Goal: Information Seeking & Learning: Learn about a topic

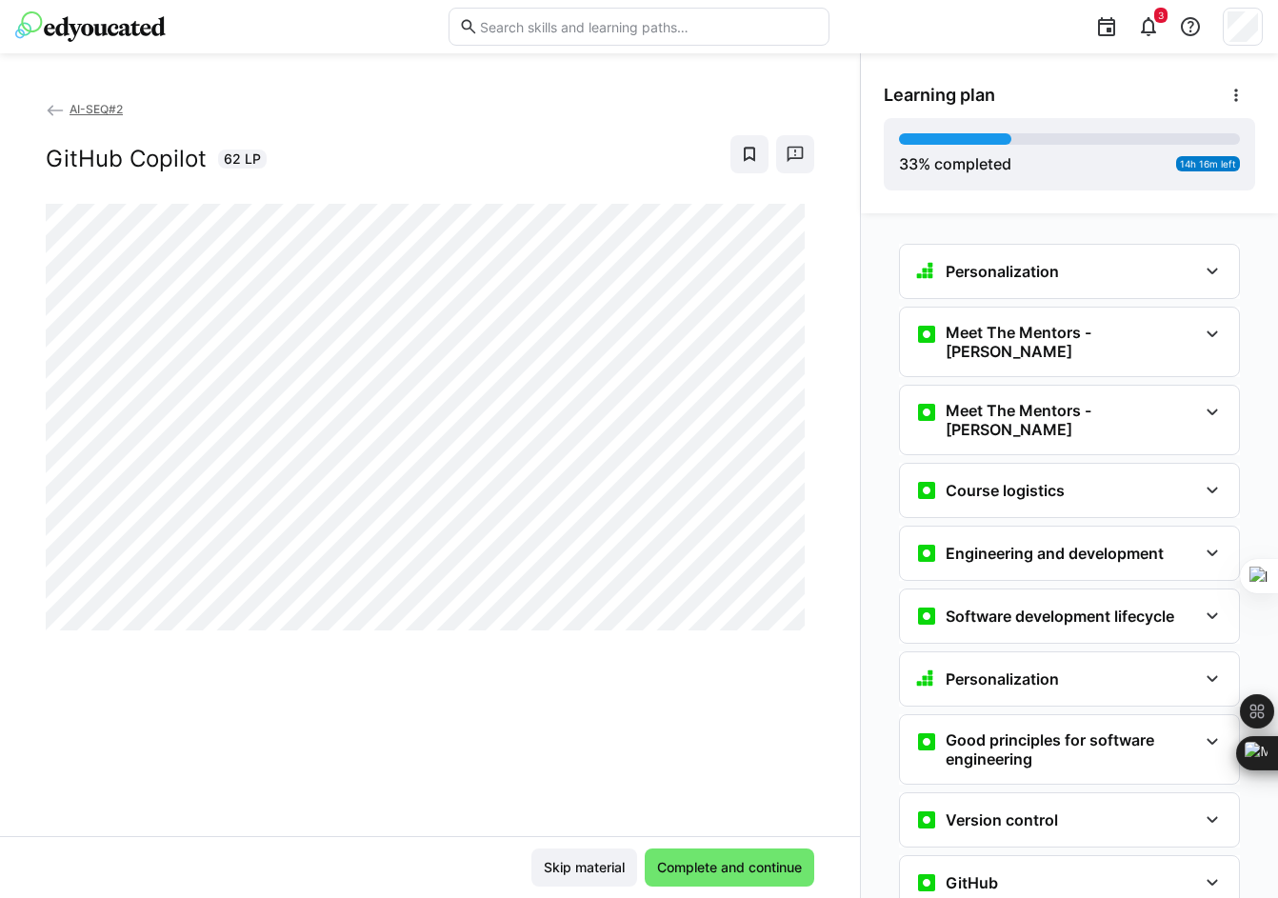
scroll to position [808, 0]
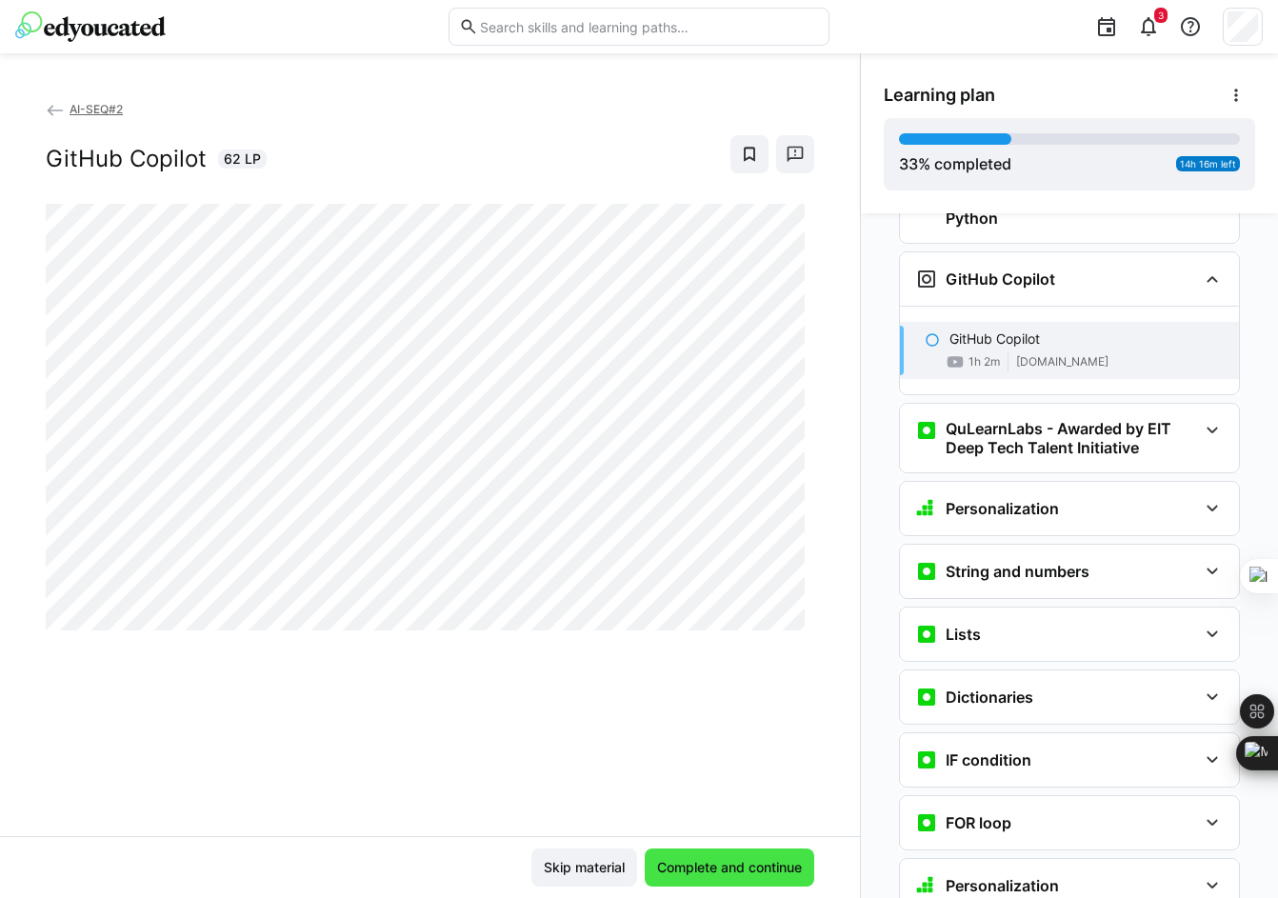
click at [670, 869] on span "Complete and continue" at bounding box center [729, 867] width 151 height 19
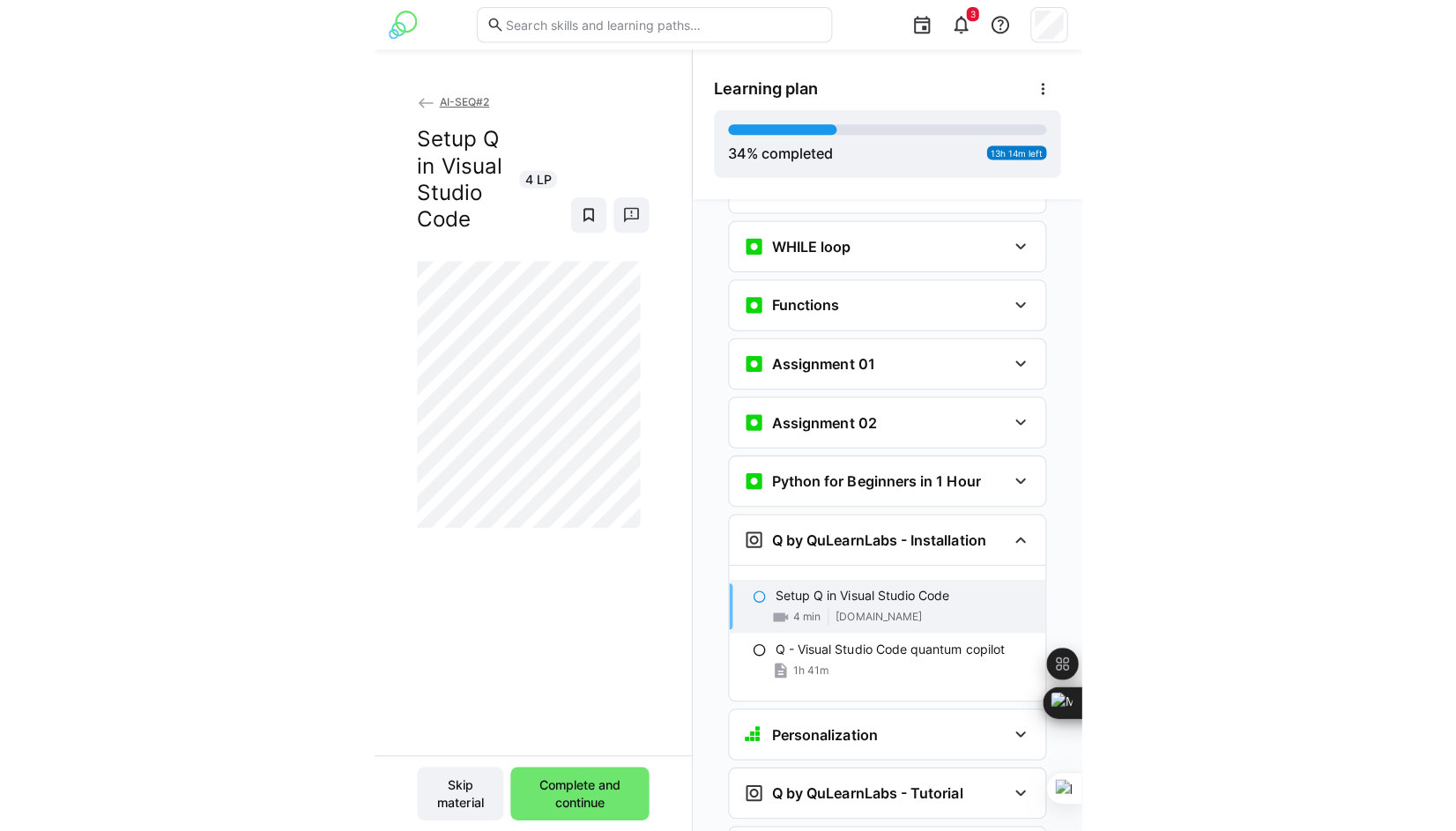
scroll to position [1410, 0]
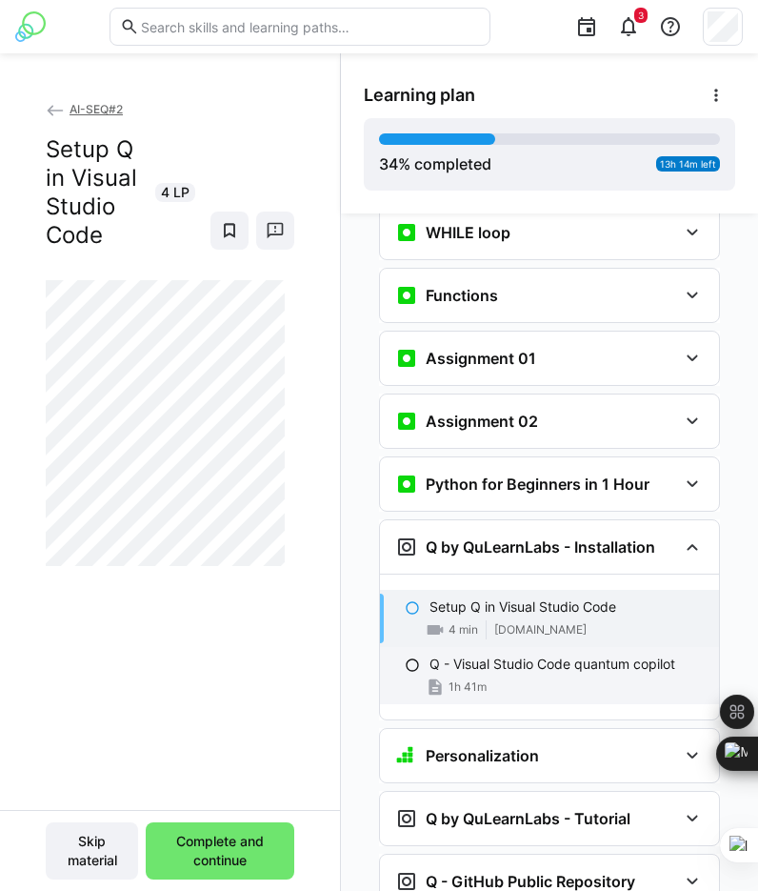
click at [519, 677] on div "1h 41m" at bounding box center [567, 686] width 274 height 19
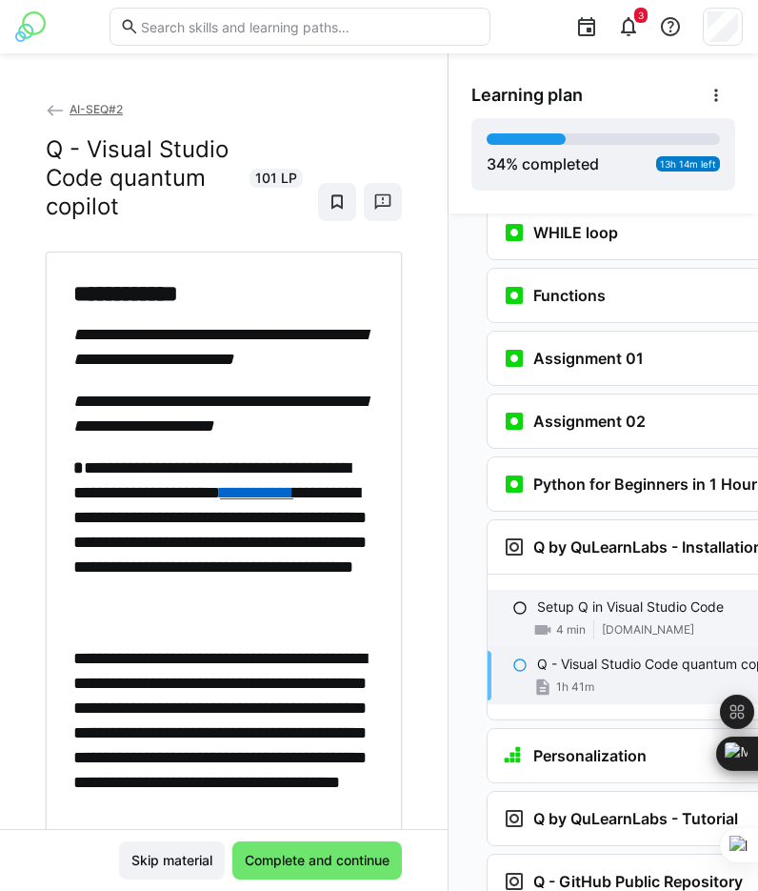
click at [588, 593] on div "Setup Q in Visual Studio Code 4 min [DOMAIN_NAME]" at bounding box center [657, 618] width 339 height 57
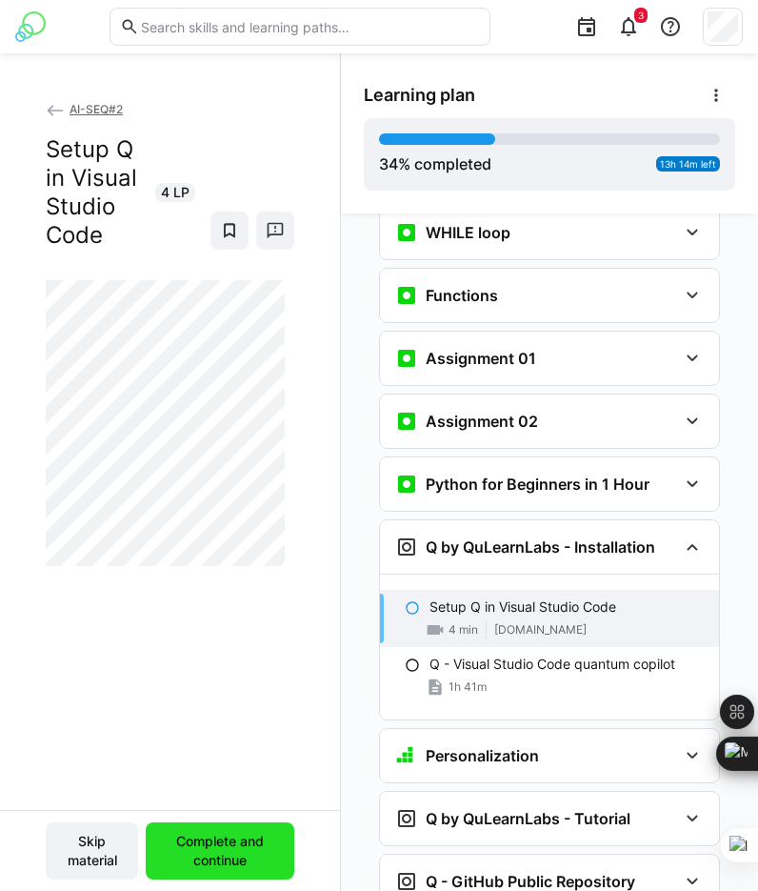
click at [256, 858] on span "Complete and continue" at bounding box center [220, 851] width 130 height 38
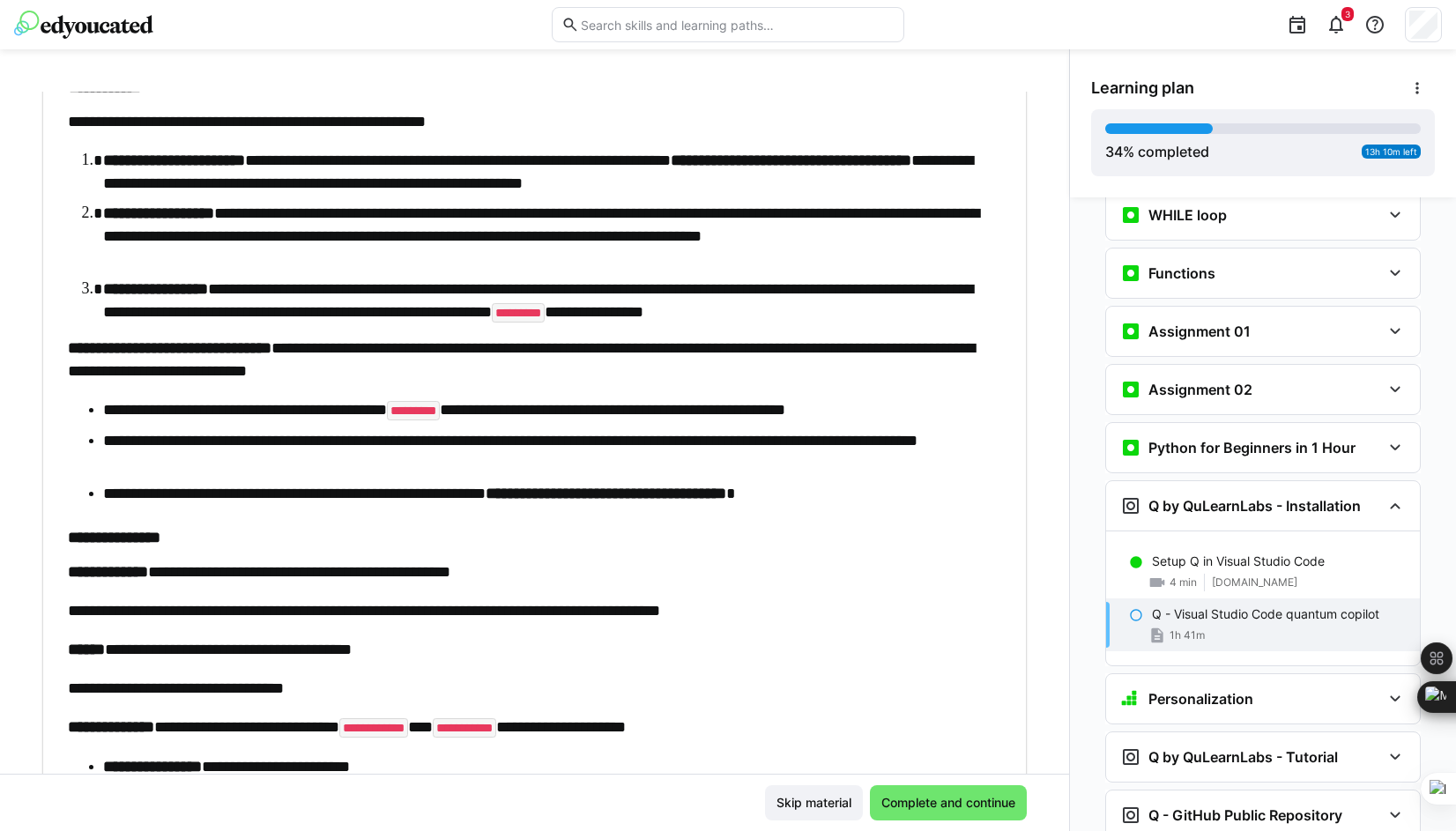
scroll to position [4298, 0]
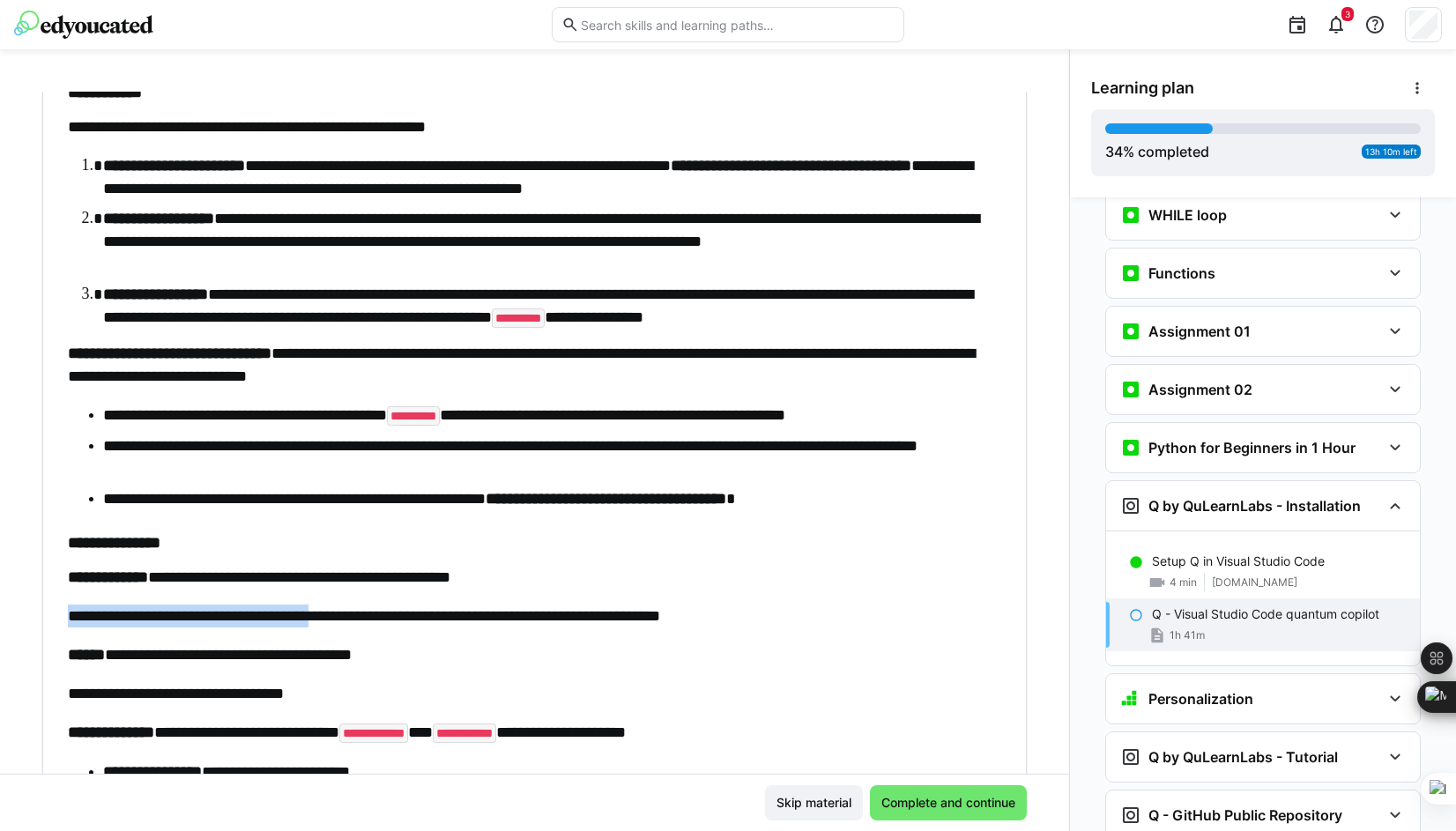
drag, startPoint x: 332, startPoint y: 615, endPoint x: 68, endPoint y: 625, distance: 264.2
click at [68, 625] on p "**********" at bounding box center [525, 615] width 917 height 23
copy p "**********"
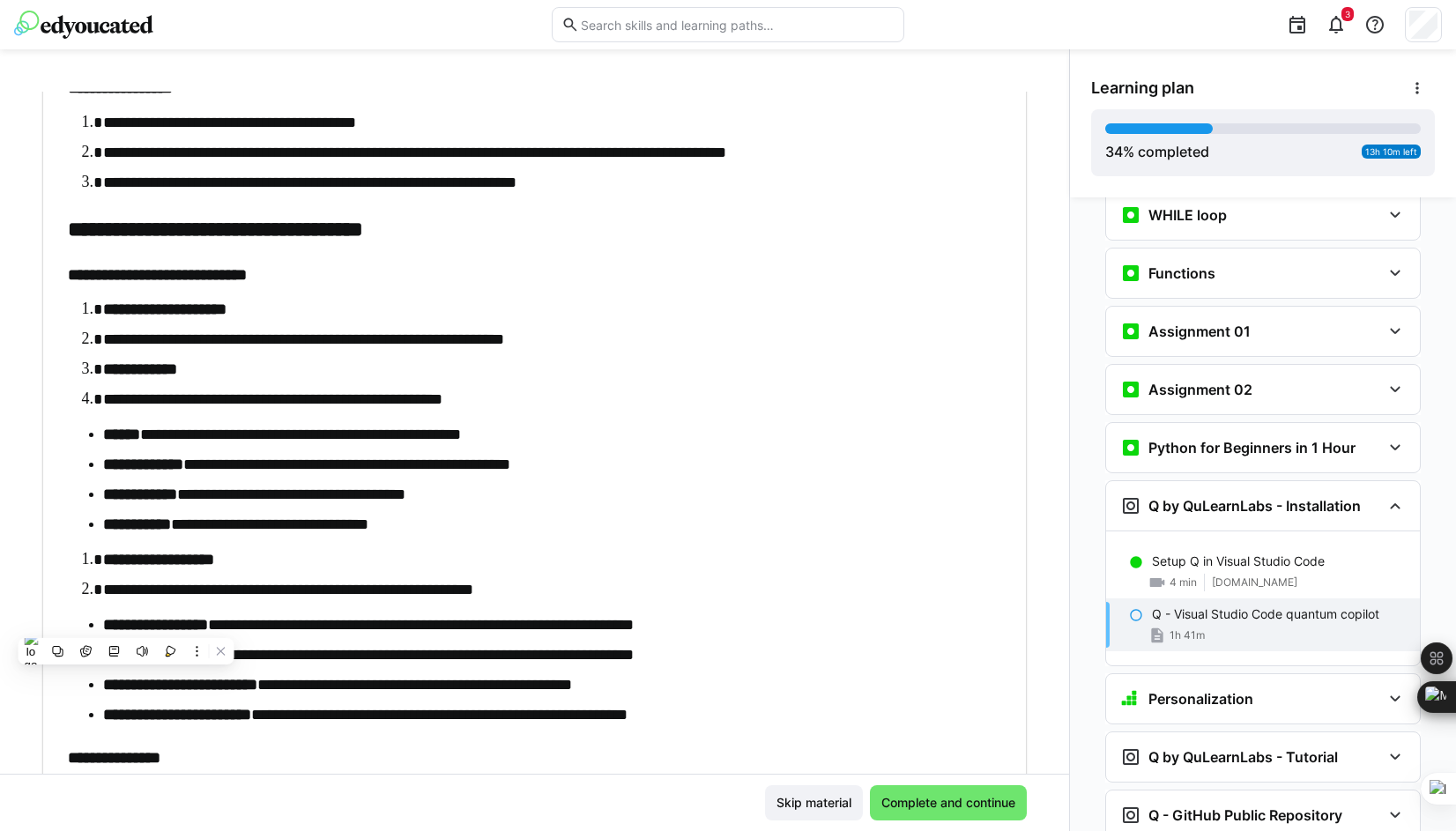
scroll to position [2799, 0]
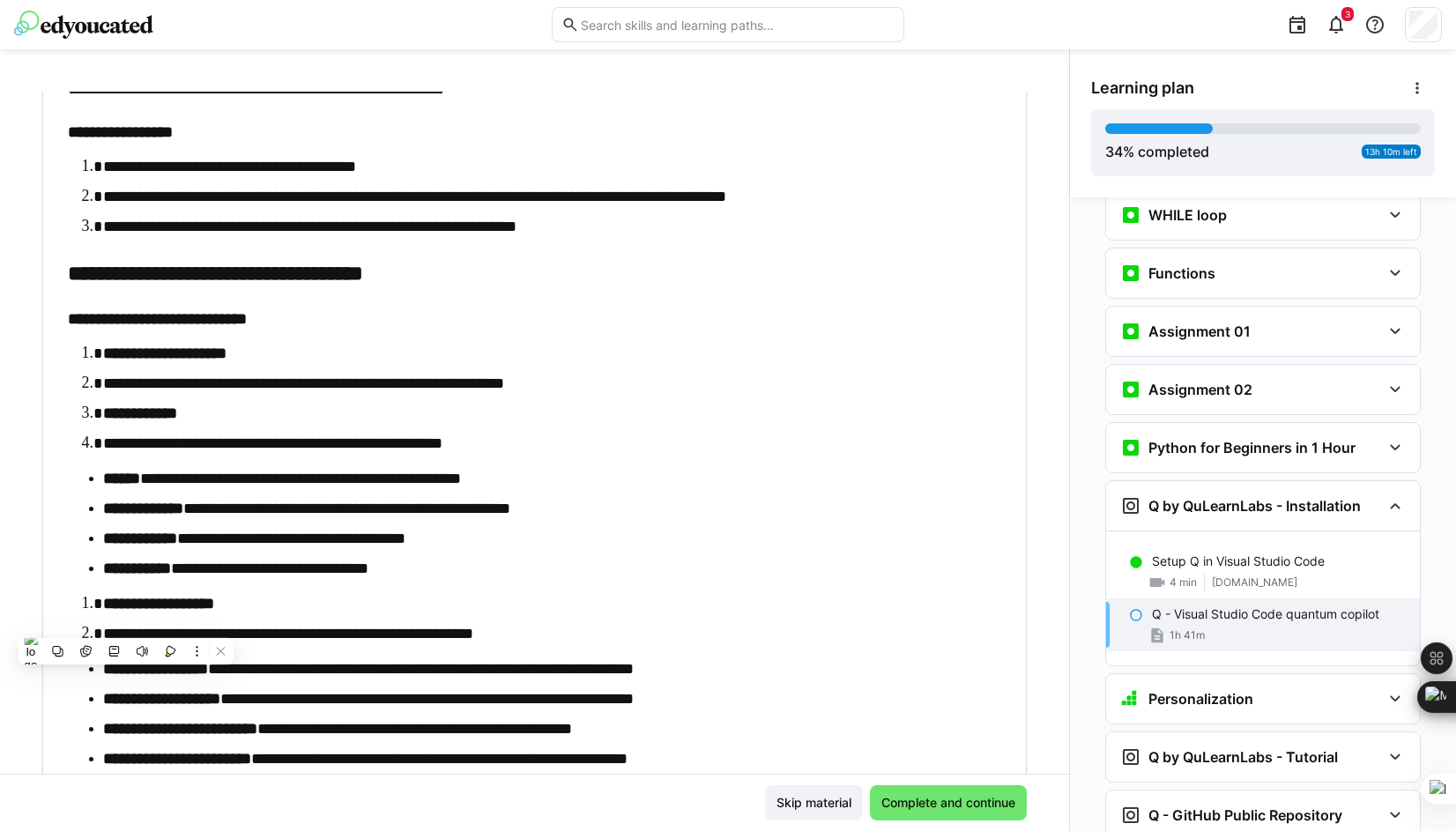
click at [1181, 605] on p "Q - Visual Studio Code quantum copilot" at bounding box center [1265, 614] width 228 height 18
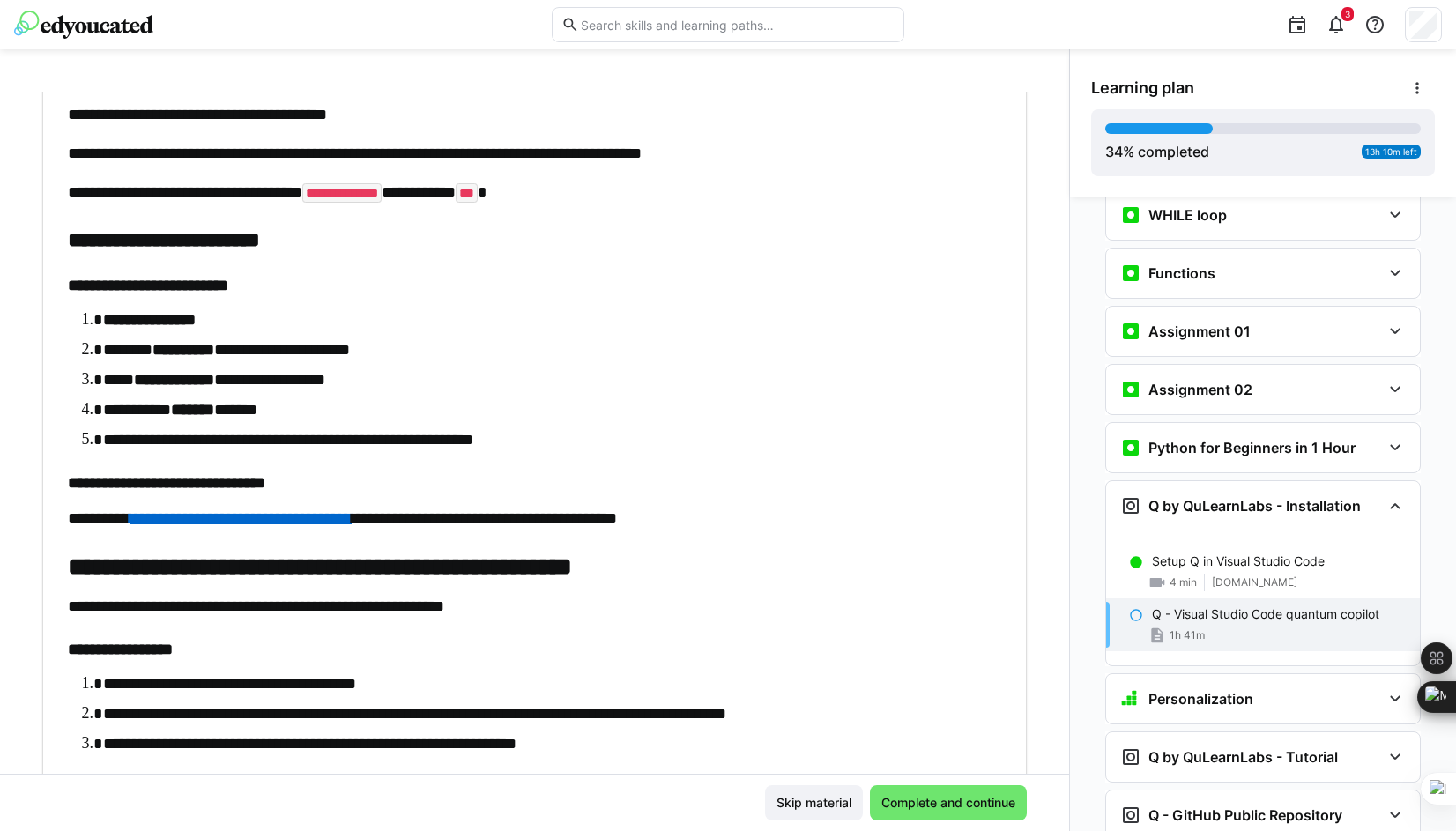
scroll to position [2271, 0]
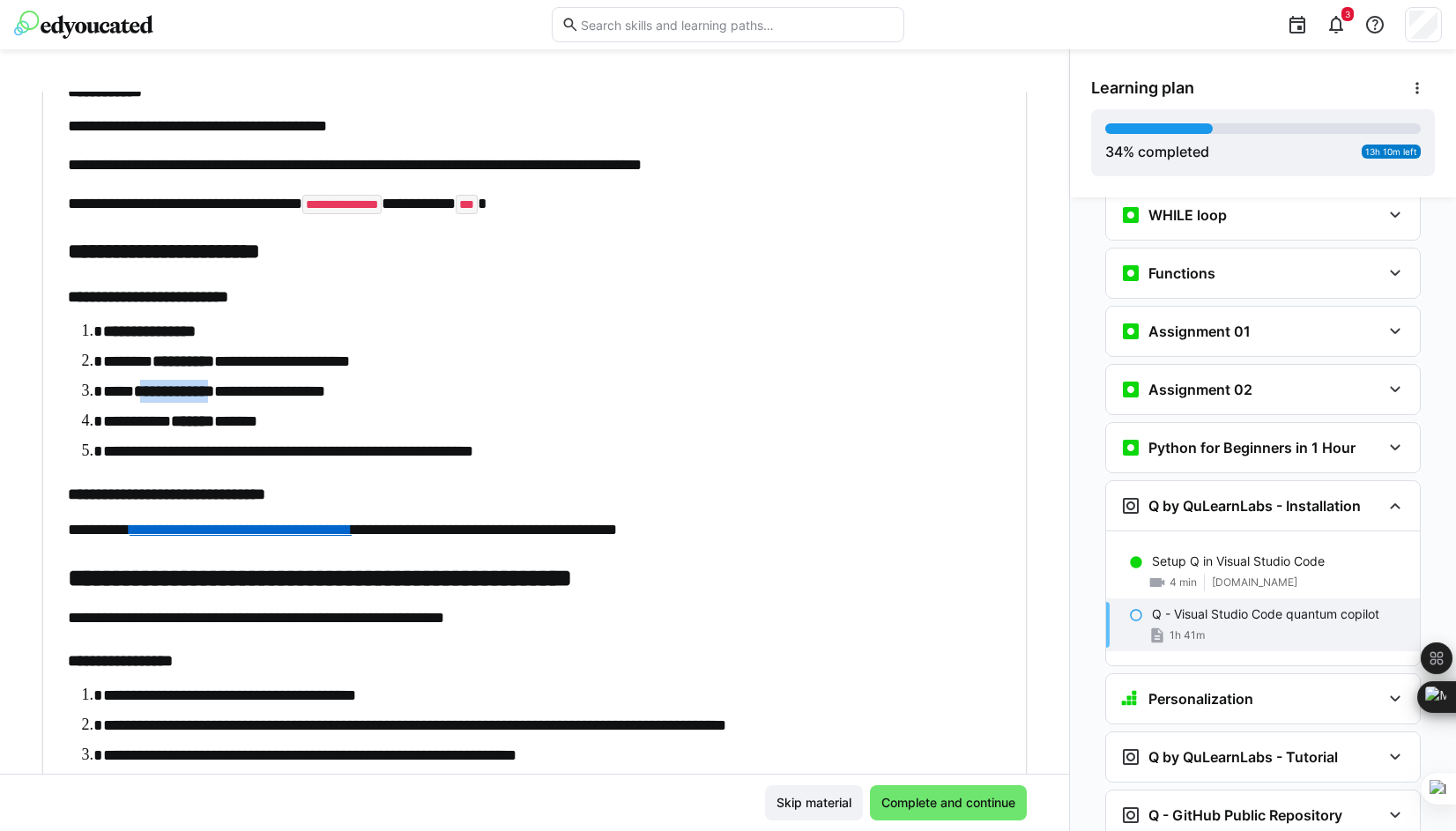
drag, startPoint x: 253, startPoint y: 393, endPoint x: 151, endPoint y: 398, distance: 102.1
click at [151, 398] on strong "**********" at bounding box center [174, 391] width 80 height 16
copy strong "**********"
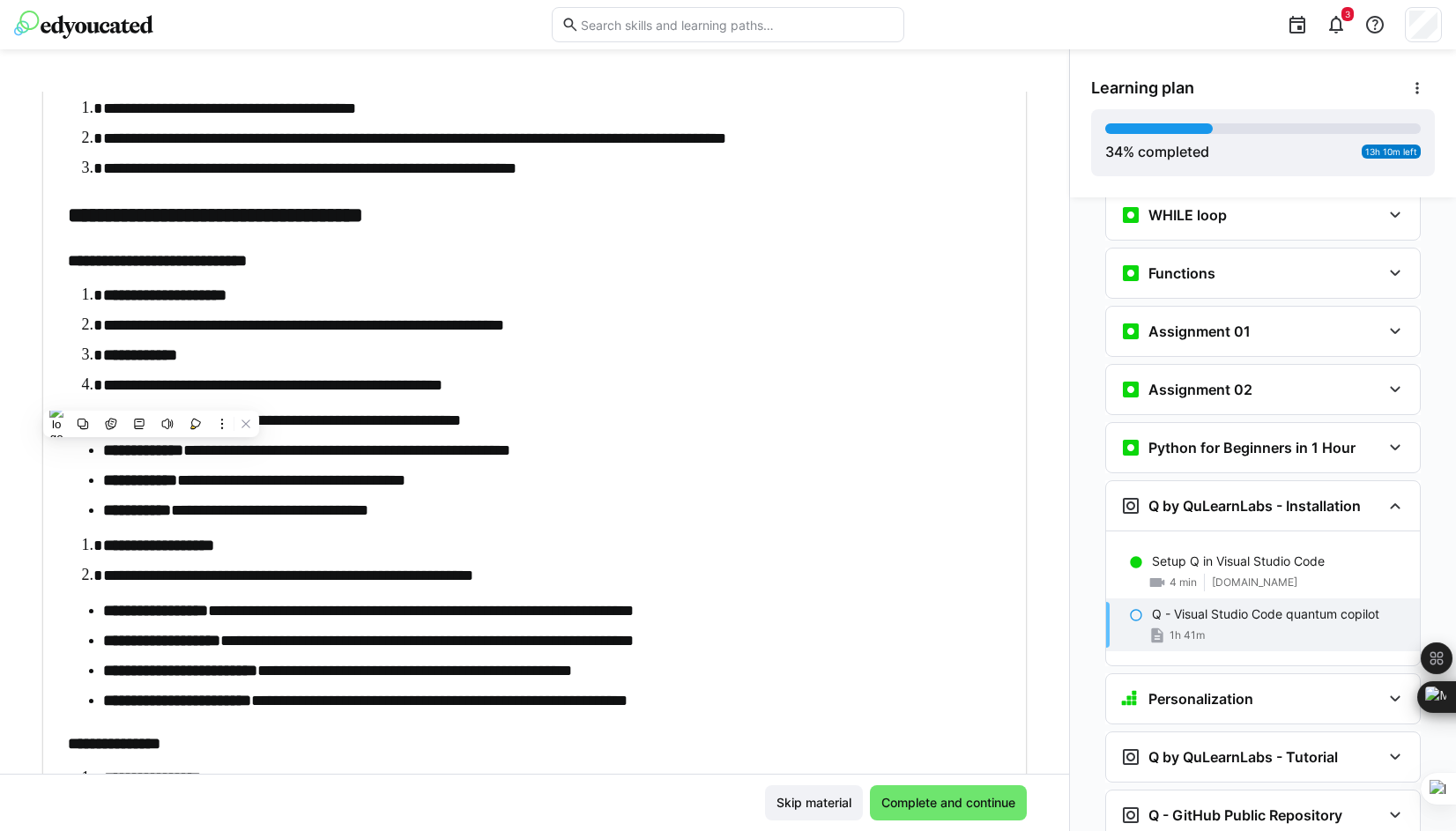
scroll to position [2888, 0]
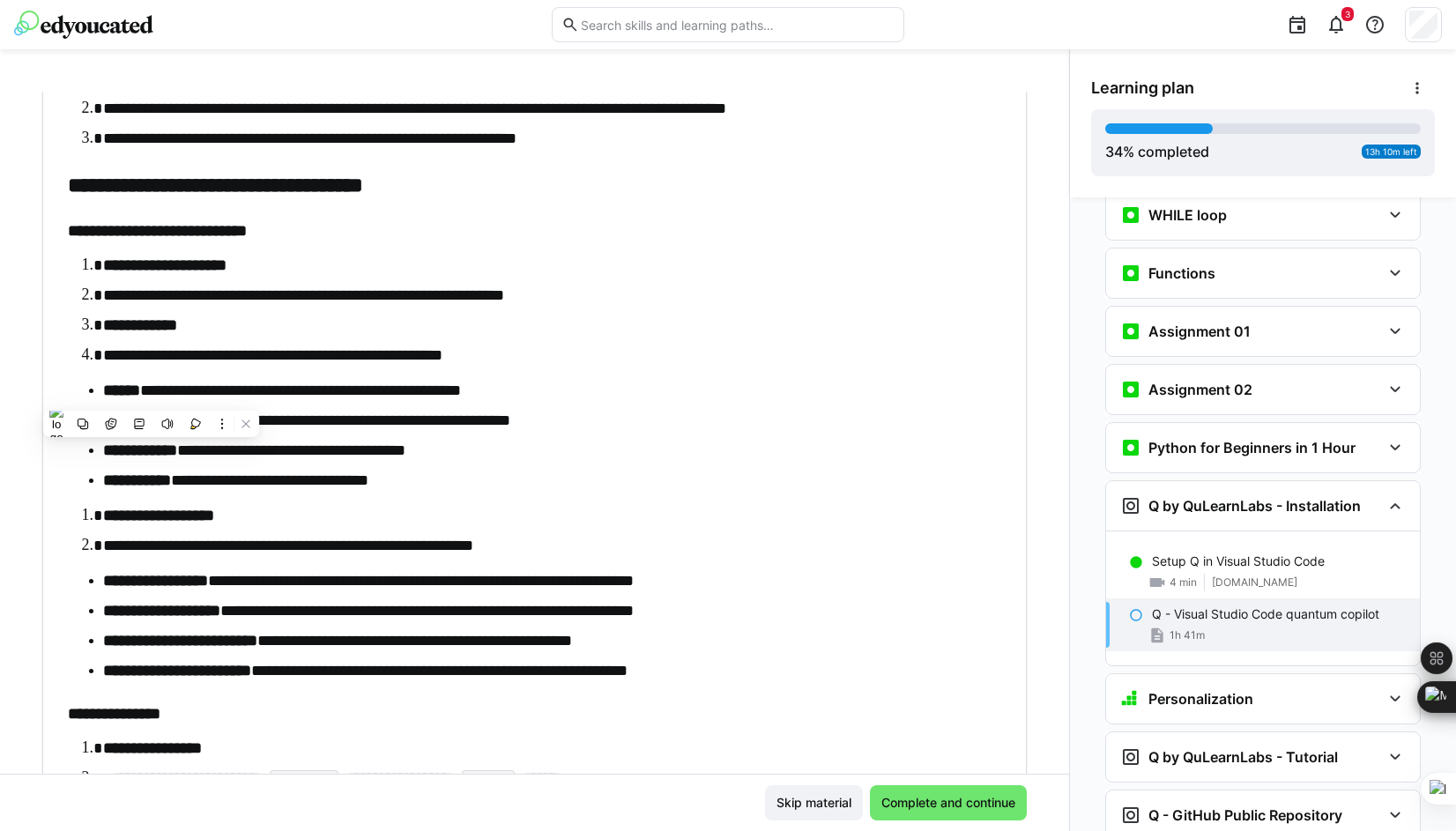
click at [670, 527] on ol "**********" at bounding box center [525, 530] width 917 height 53
click at [937, 795] on span "Complete and continue" at bounding box center [948, 802] width 140 height 18
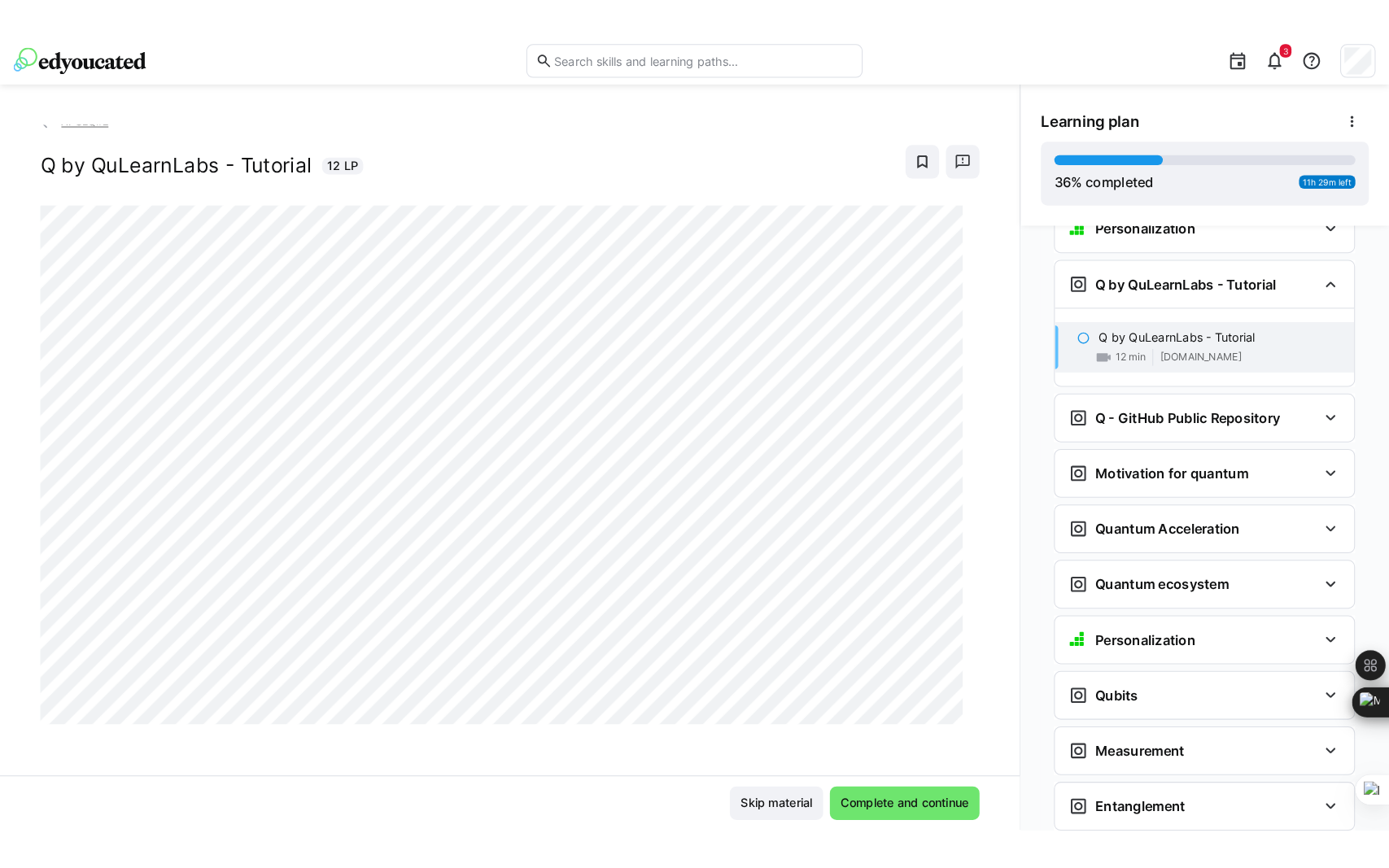
scroll to position [1754, 0]
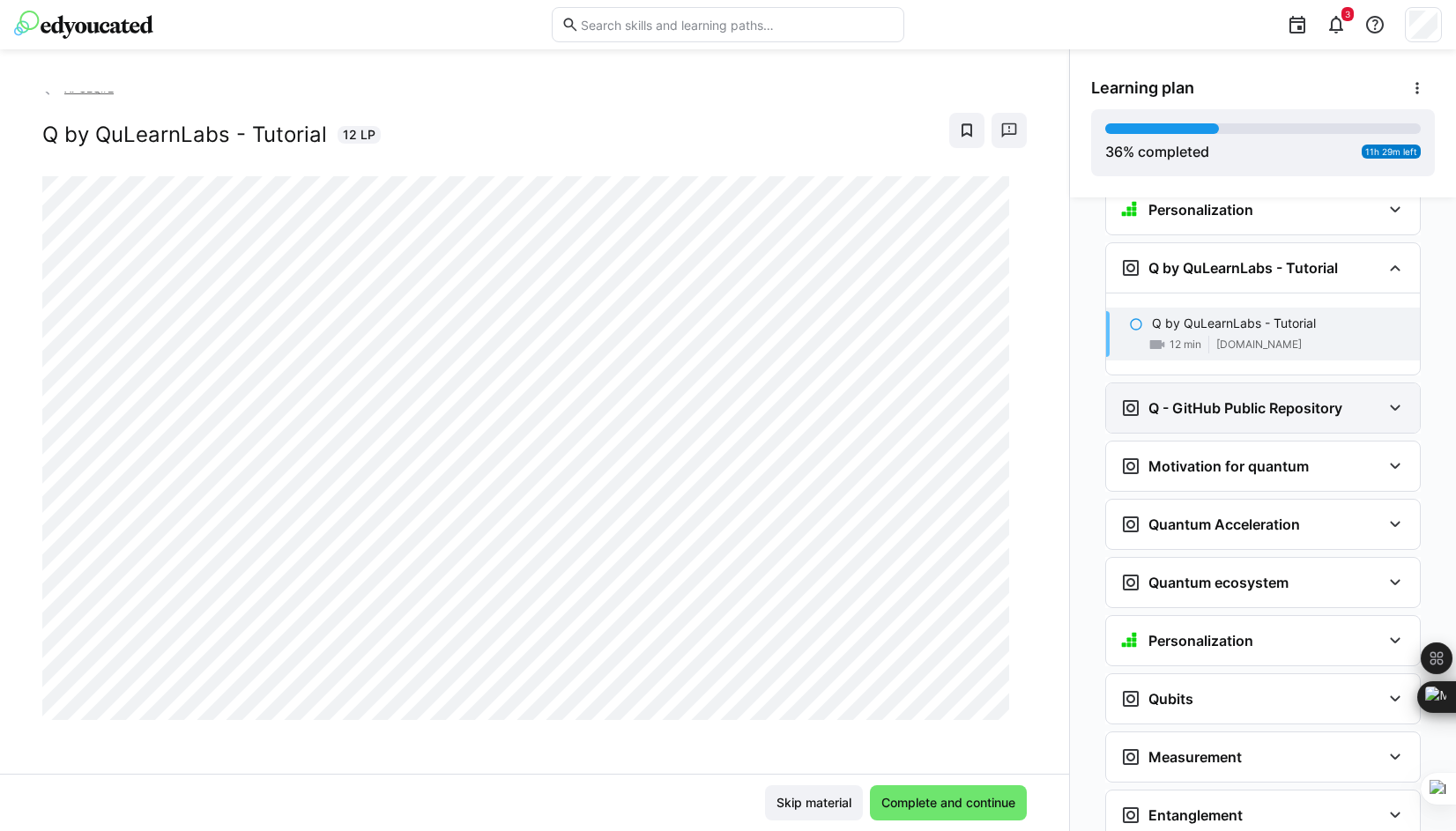
click at [1181, 398] on eds-icon at bounding box center [1394, 408] width 21 height 21
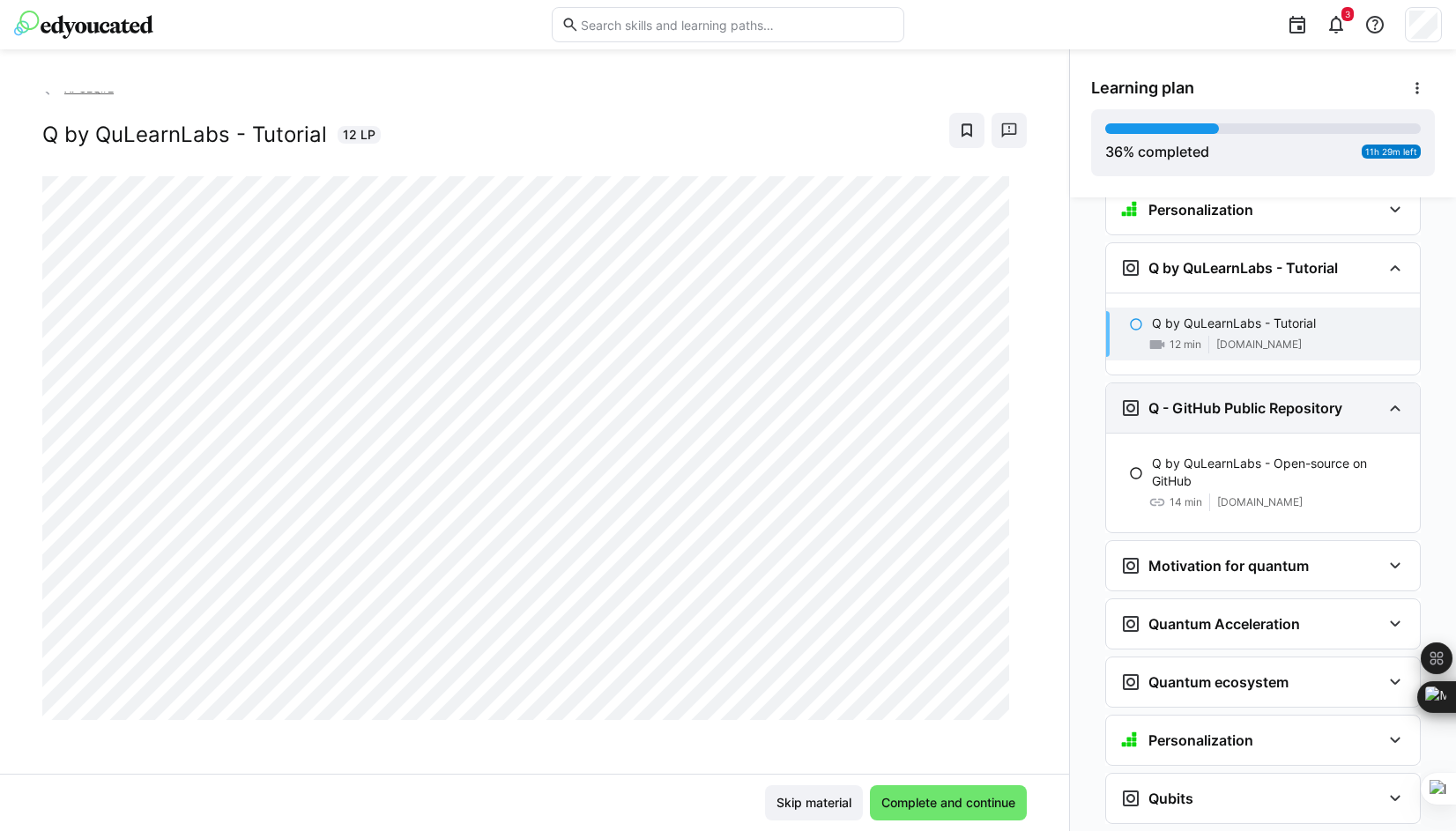
click at [1181, 398] on eds-icon at bounding box center [1394, 408] width 21 height 21
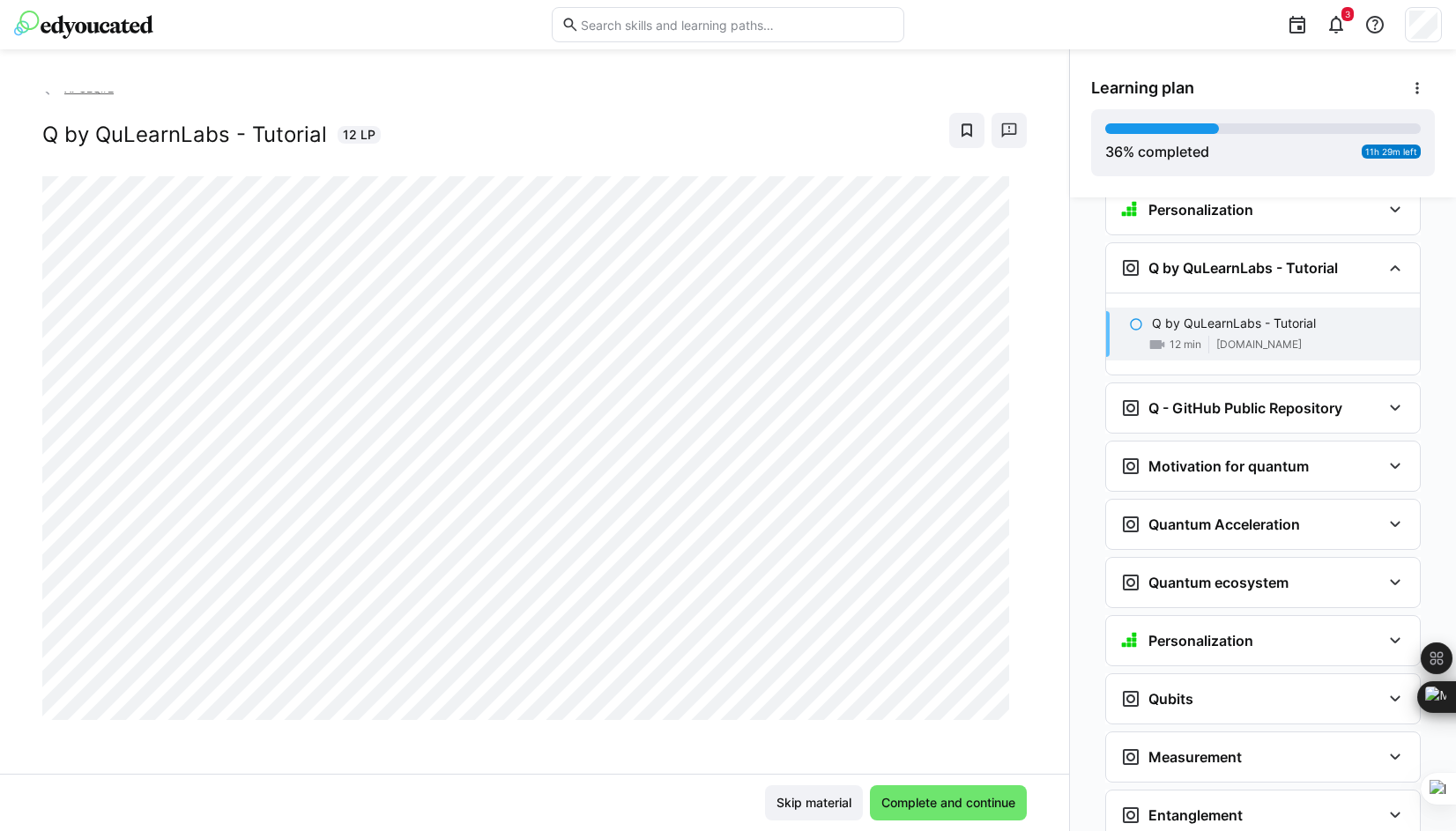
drag, startPoint x: 1393, startPoint y: 419, endPoint x: 1068, endPoint y: 456, distance: 327.1
click at [1181, 455] on eds-icon at bounding box center [1394, 465] width 21 height 21
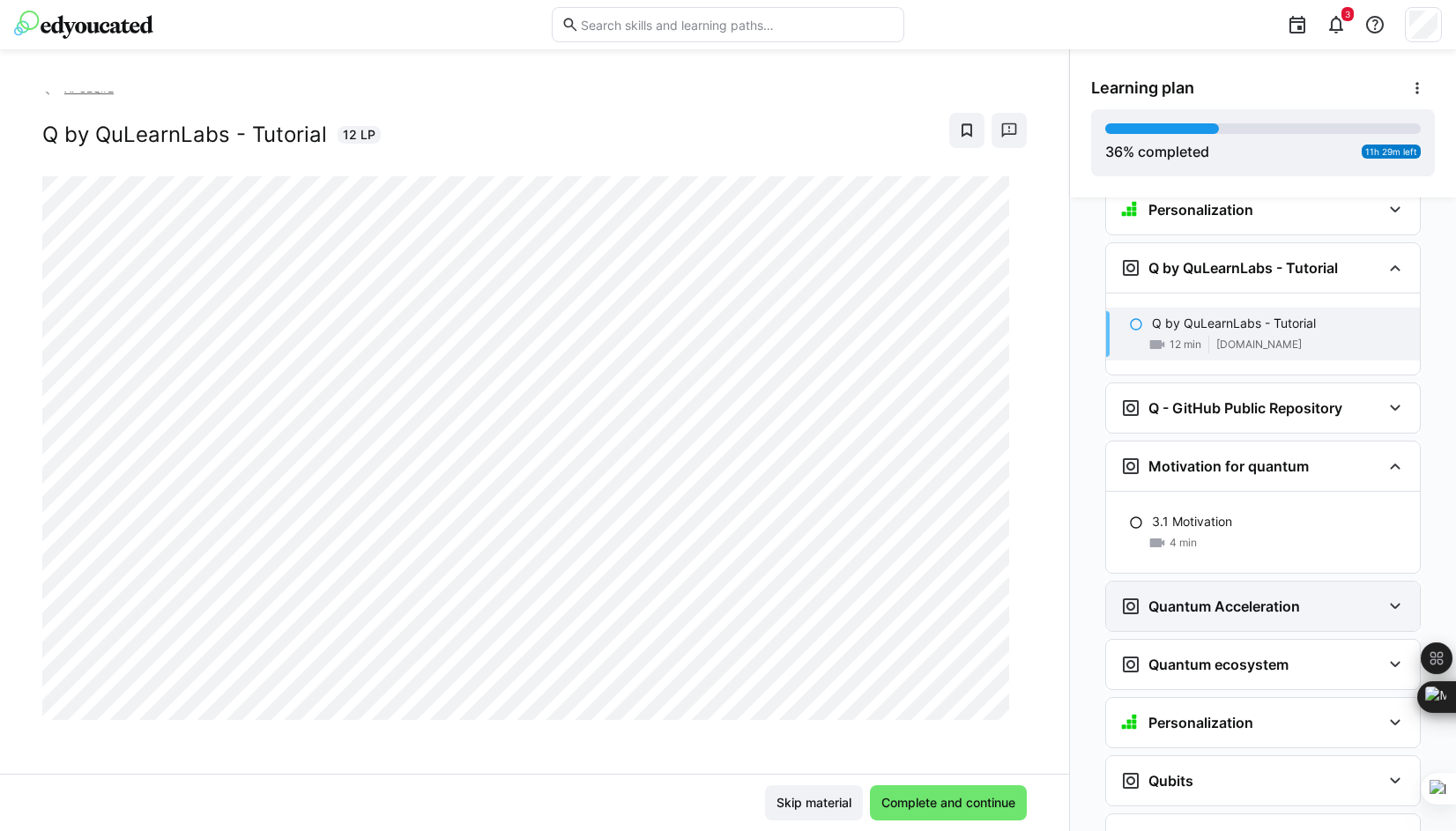
click at [1181, 596] on eds-icon at bounding box center [1394, 606] width 21 height 21
click at [1181, 654] on eds-icon at bounding box center [1394, 664] width 21 height 21
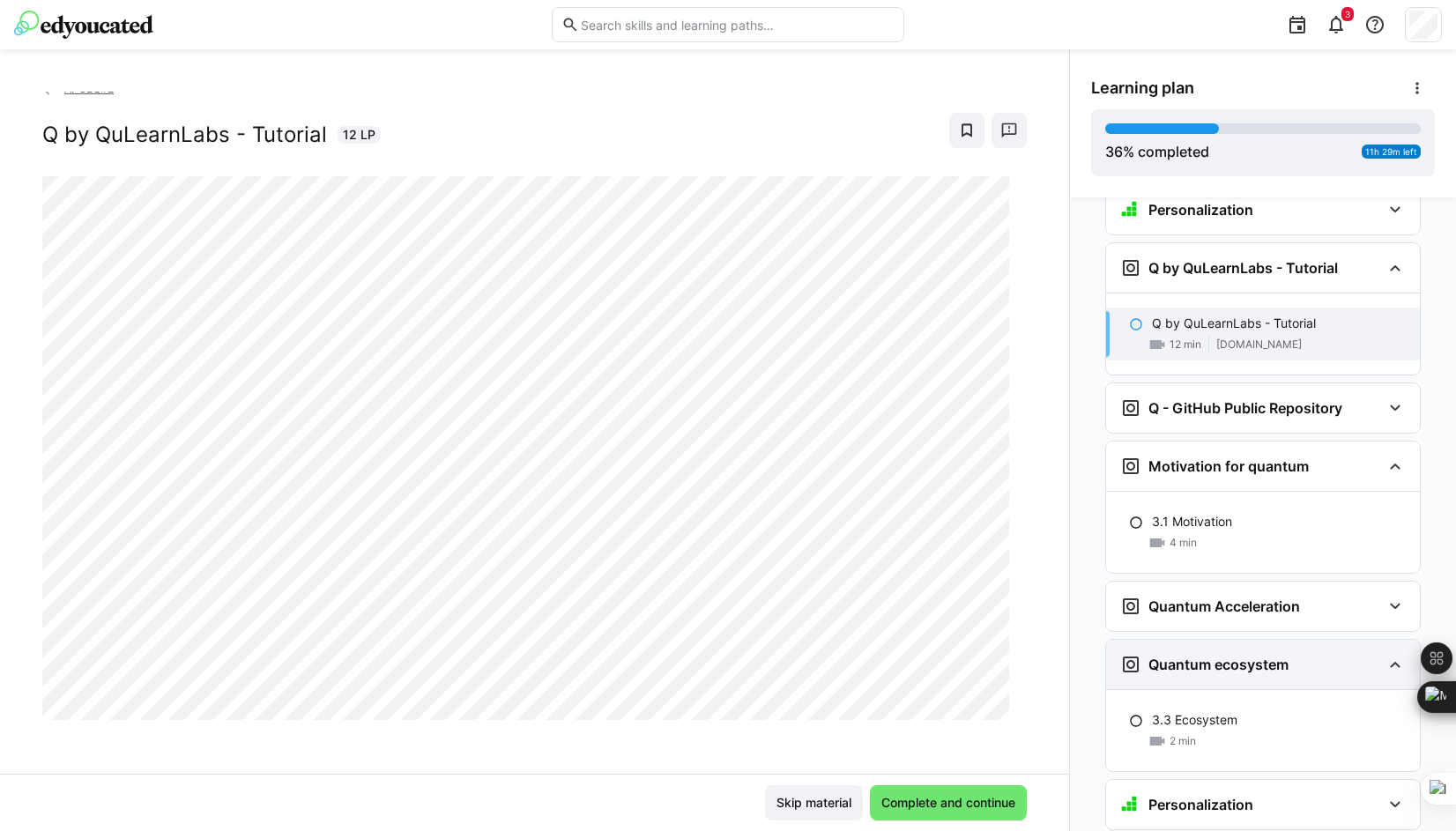
click at [1181, 654] on eds-icon at bounding box center [1394, 664] width 21 height 21
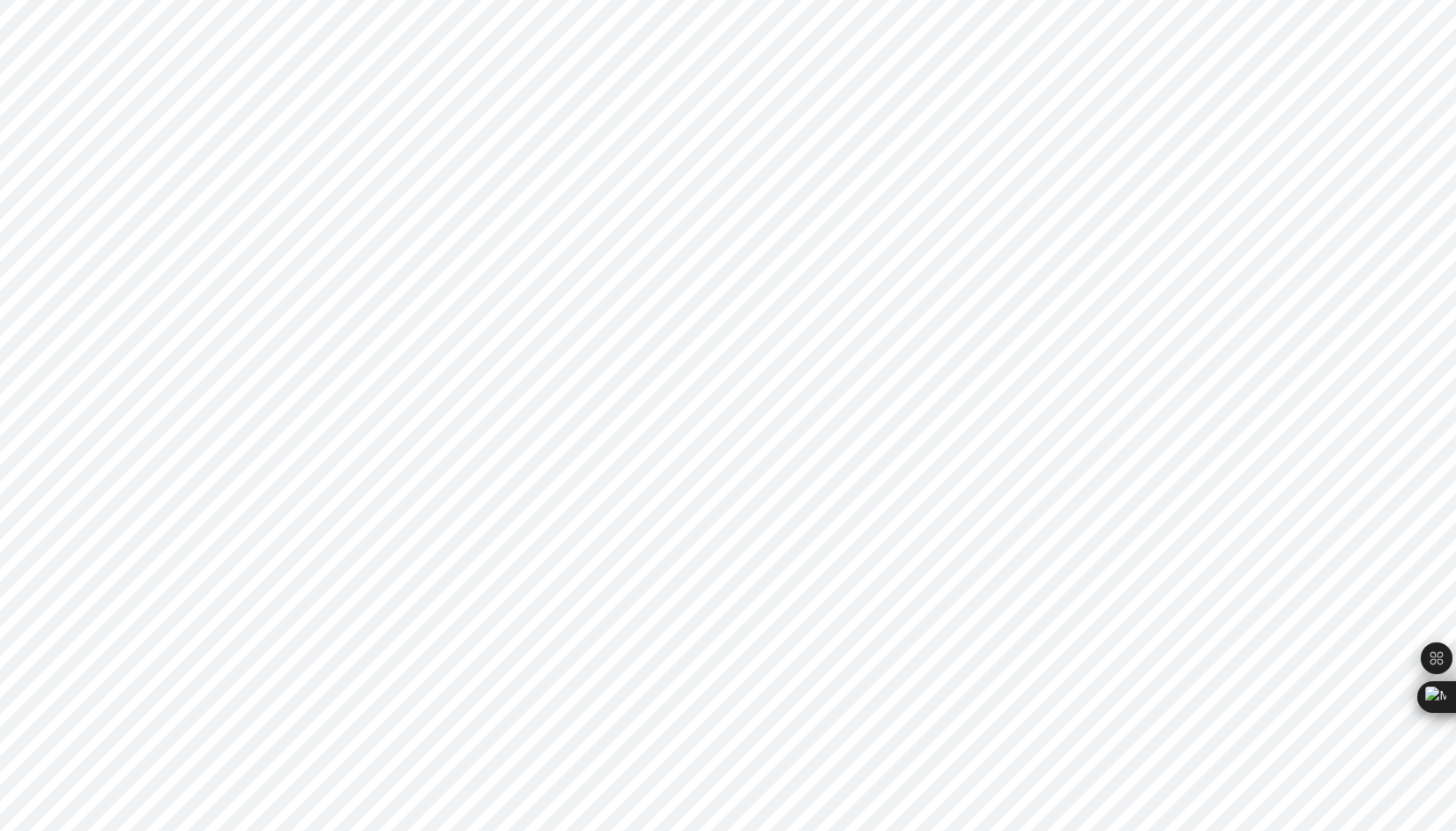
scroll to position [1812, 0]
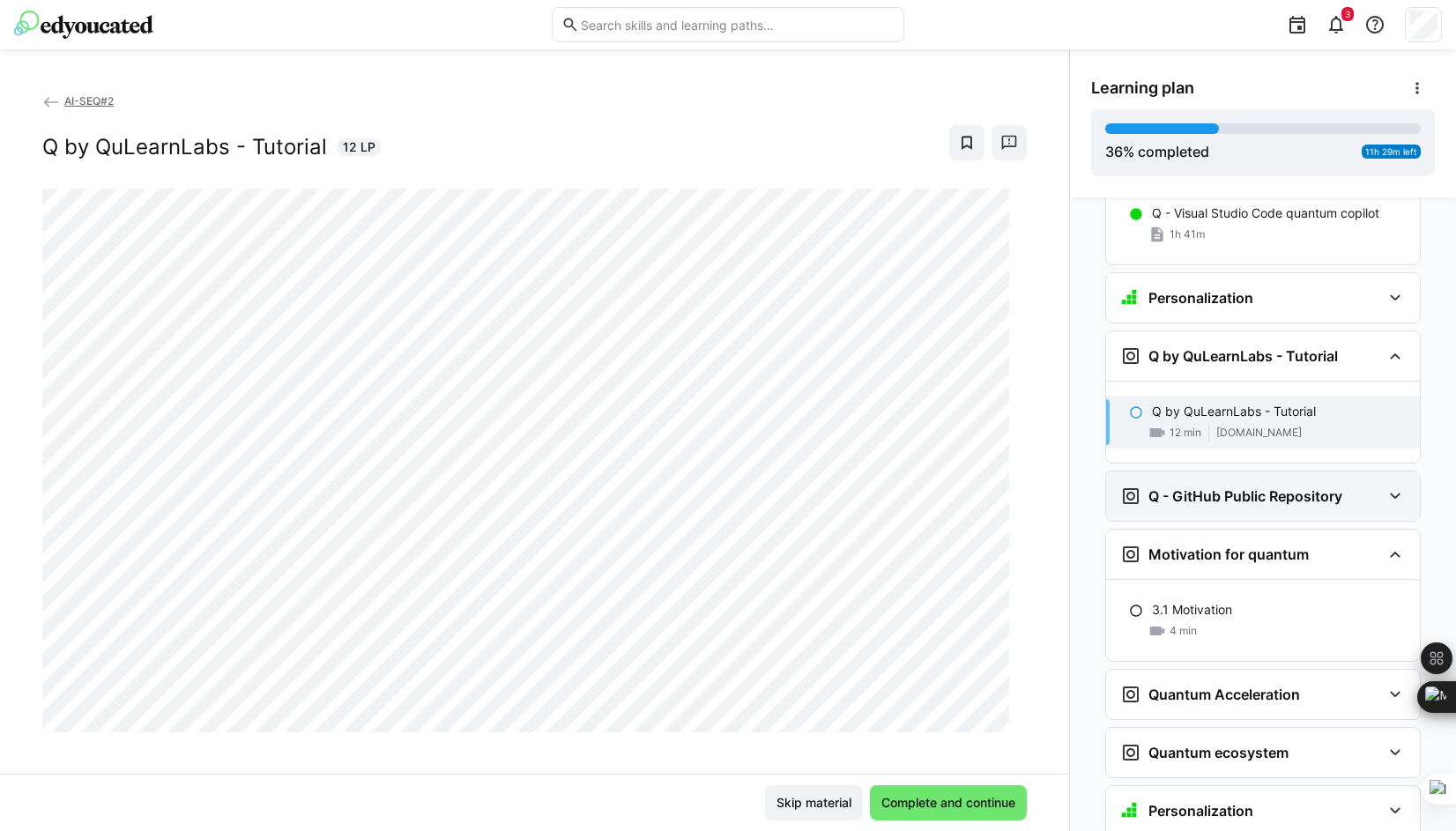
click at [1181, 486] on eds-icon at bounding box center [1394, 496] width 21 height 21
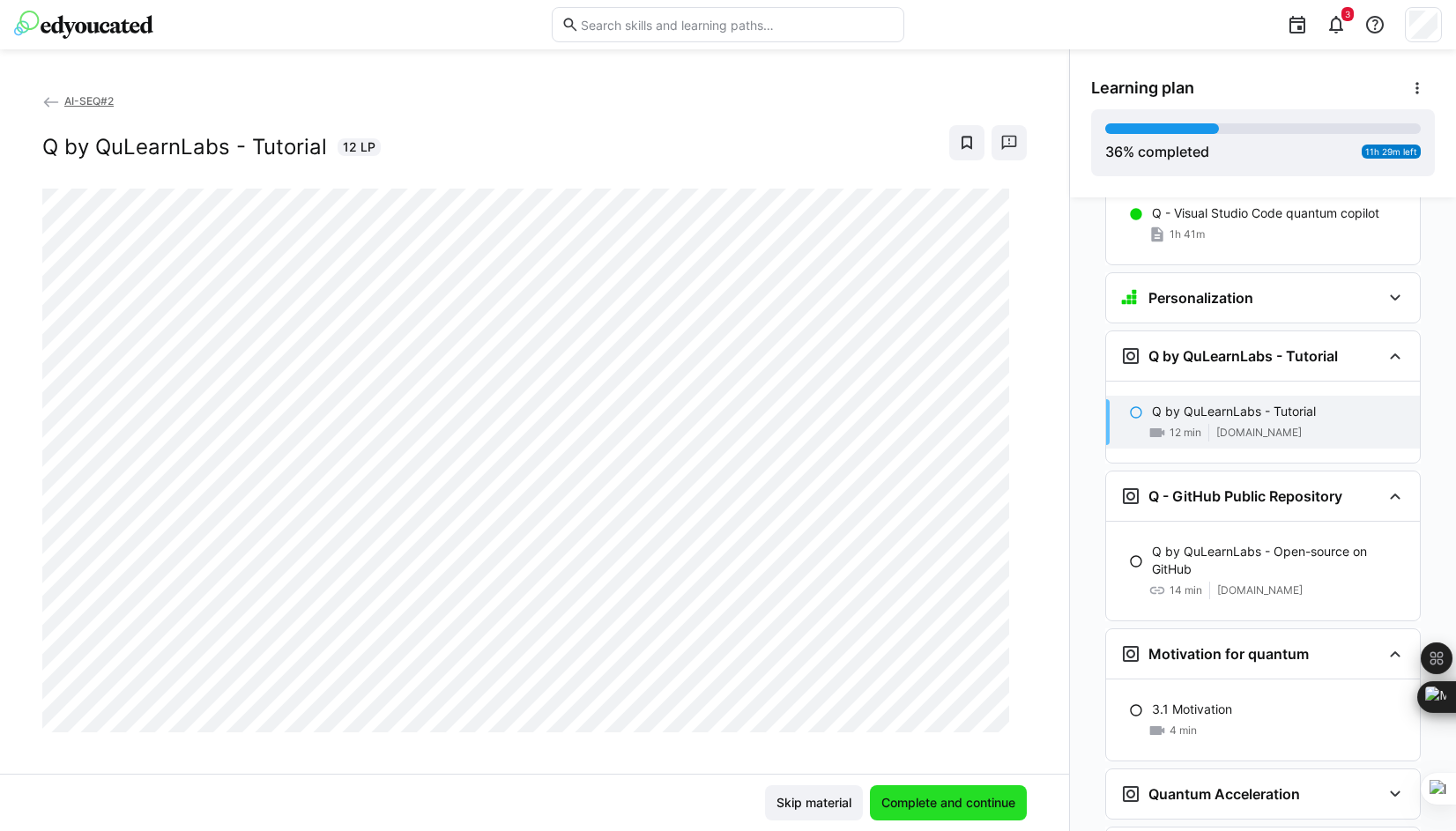
click at [979, 788] on span "Complete and continue" at bounding box center [948, 803] width 157 height 35
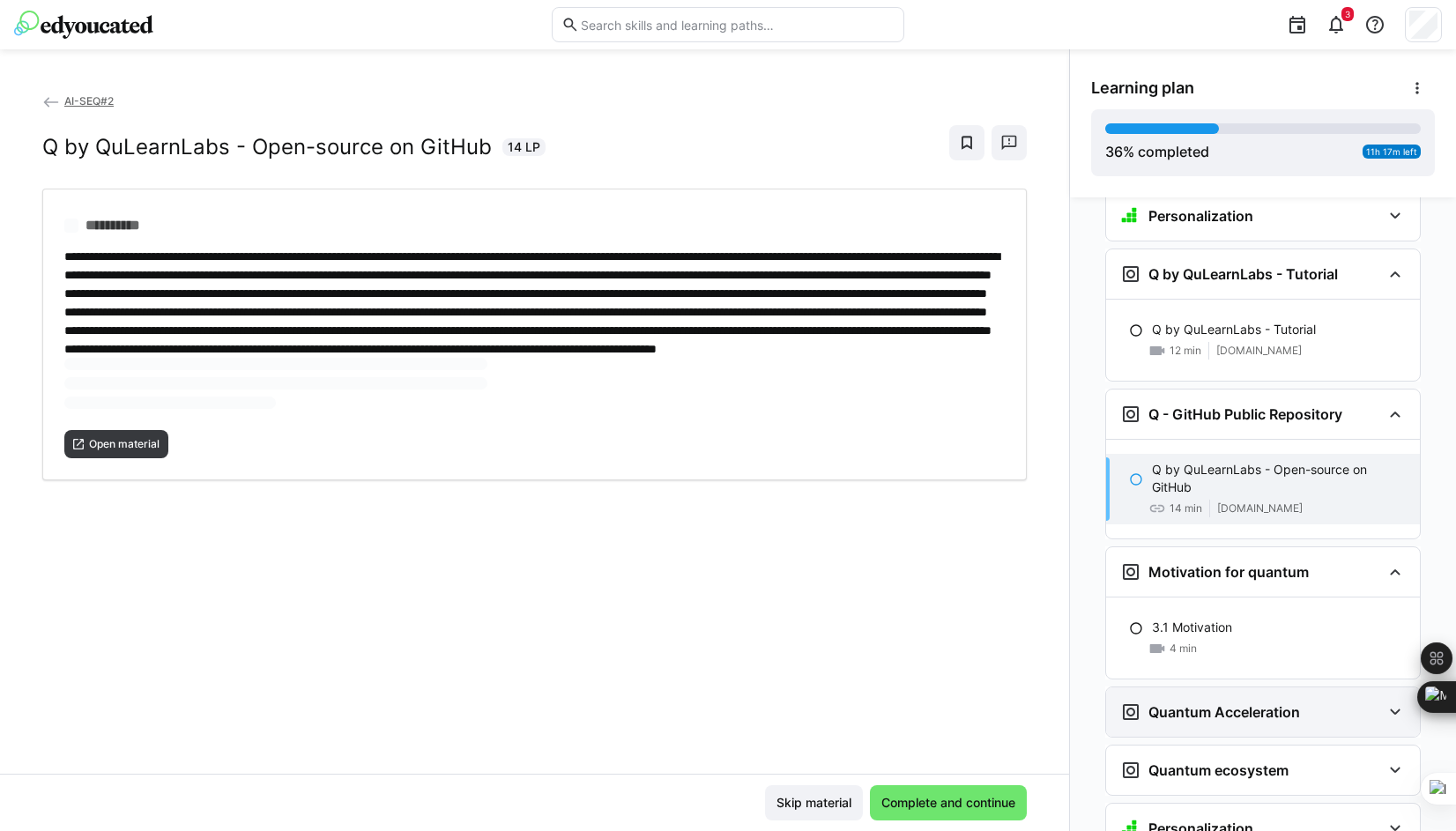
scroll to position [2040, 0]
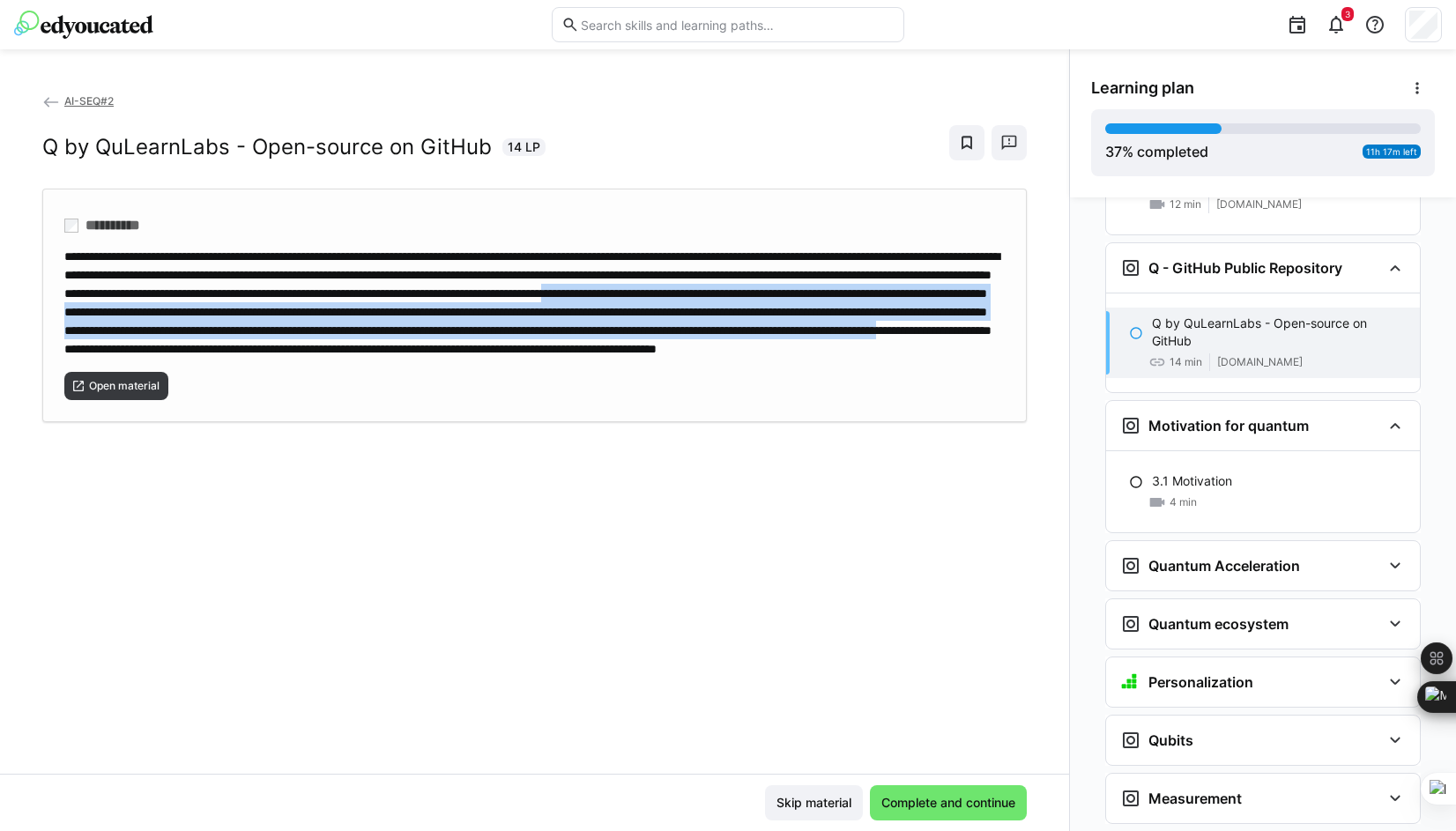
drag, startPoint x: 590, startPoint y: 329, endPoint x: 752, endPoint y: 351, distance: 163.5
click at [752, 351] on div at bounding box center [535, 303] width 940 height 111
click at [953, 802] on span "Complete and continue" at bounding box center [948, 802] width 140 height 18
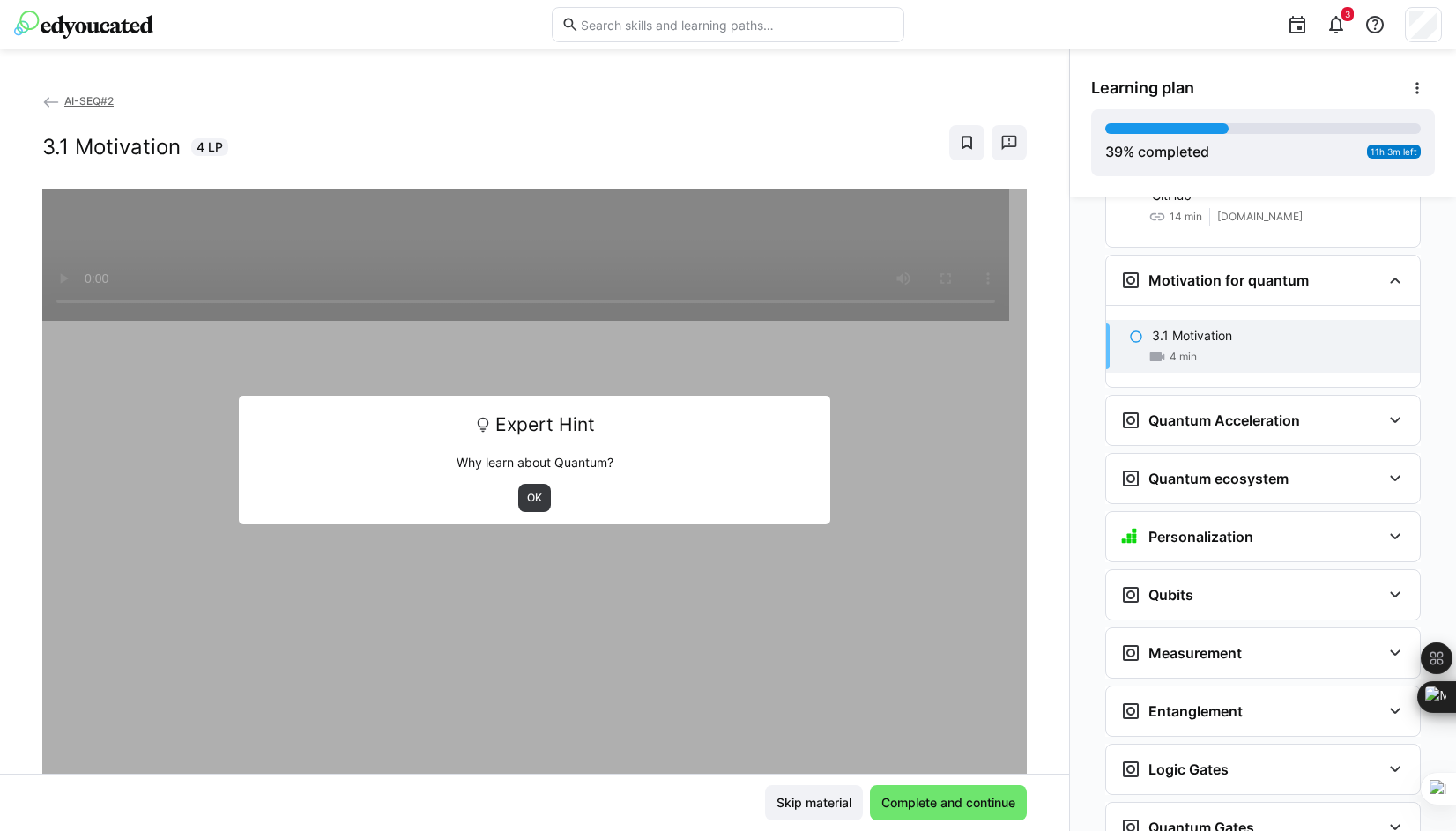
scroll to position [2197, 0]
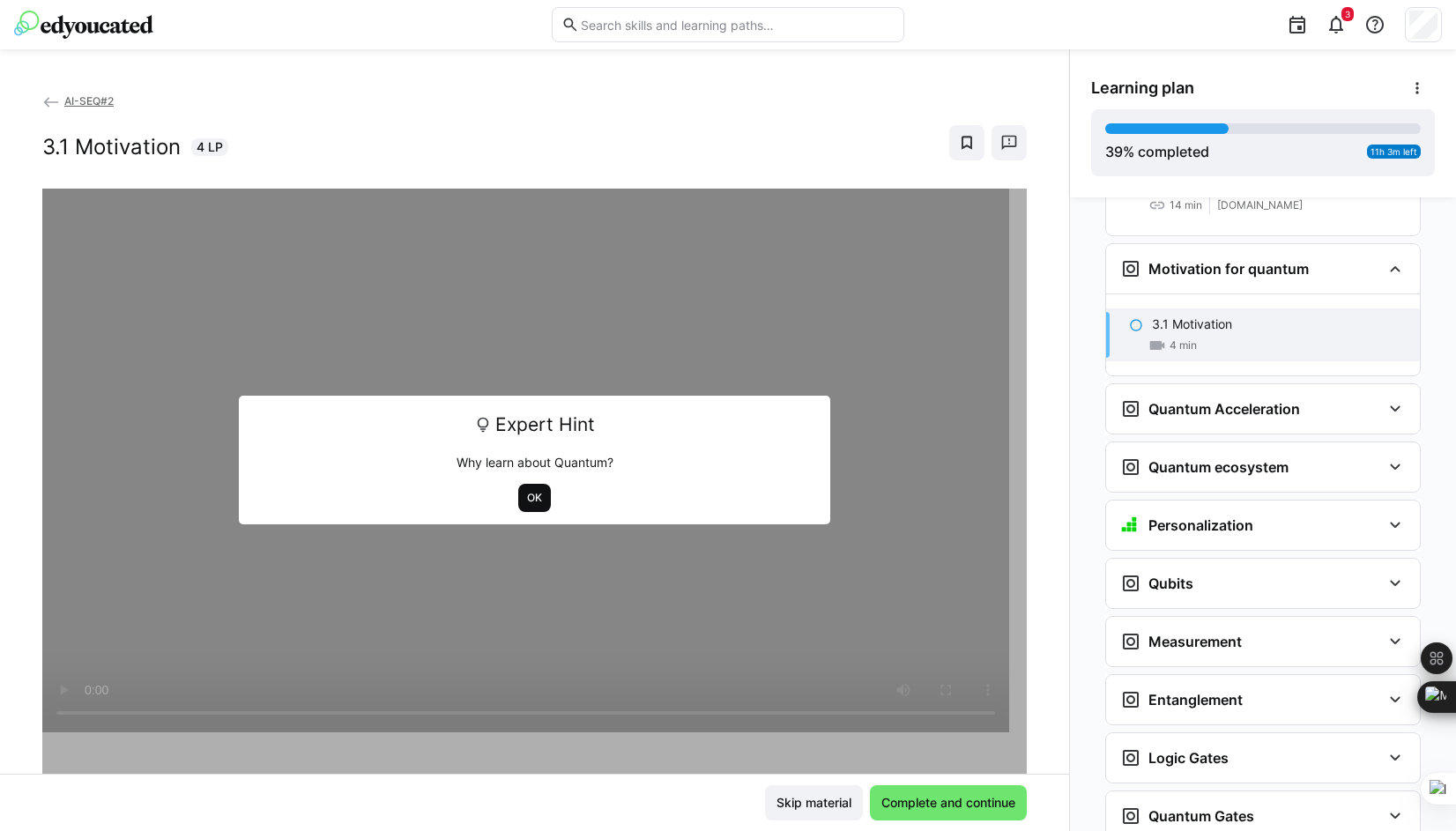
click at [537, 491] on span "OK" at bounding box center [534, 498] width 32 height 28
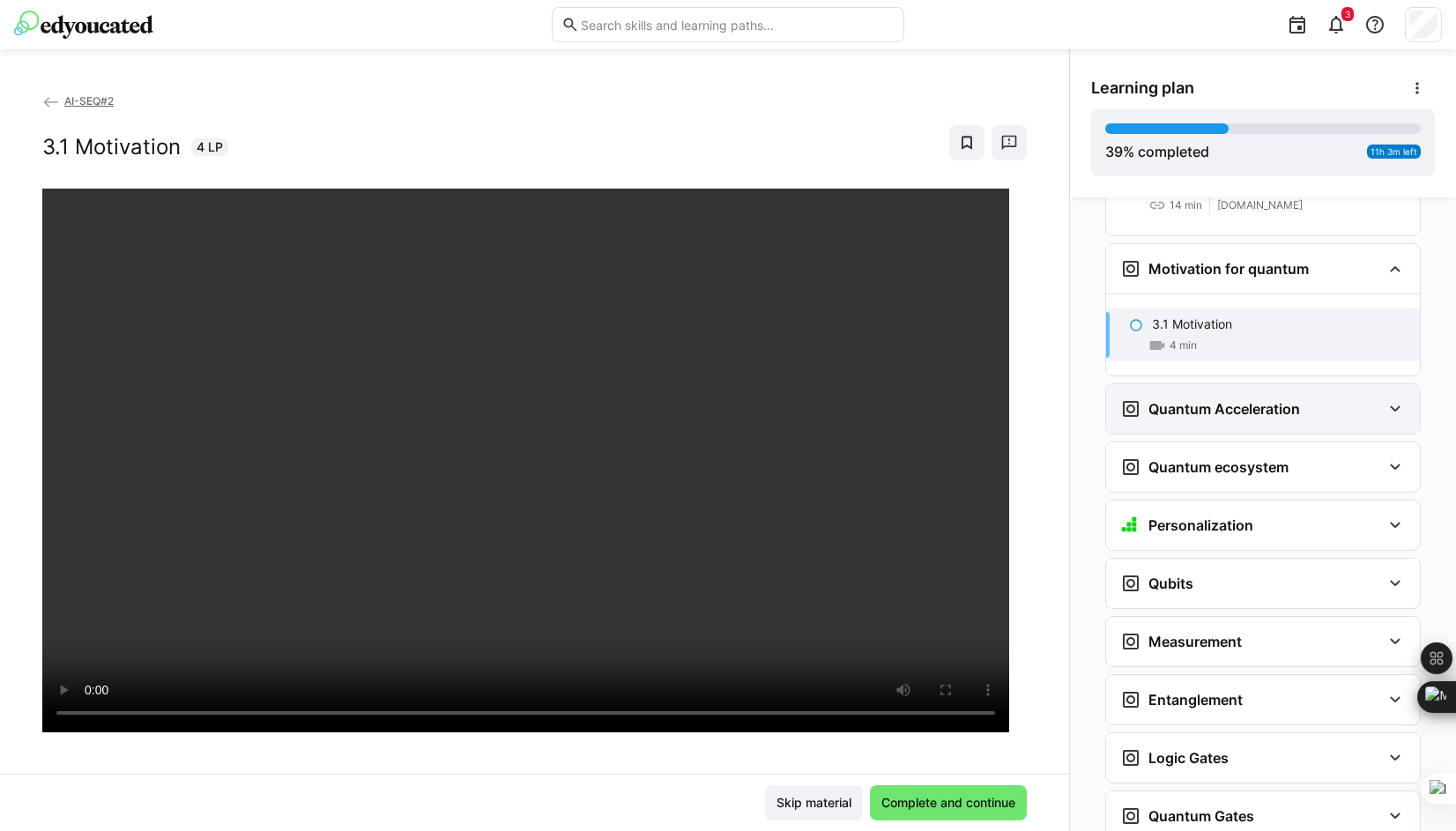
click at [1181, 384] on div "Quantum Acceleration" at bounding box center [1262, 408] width 314 height 49
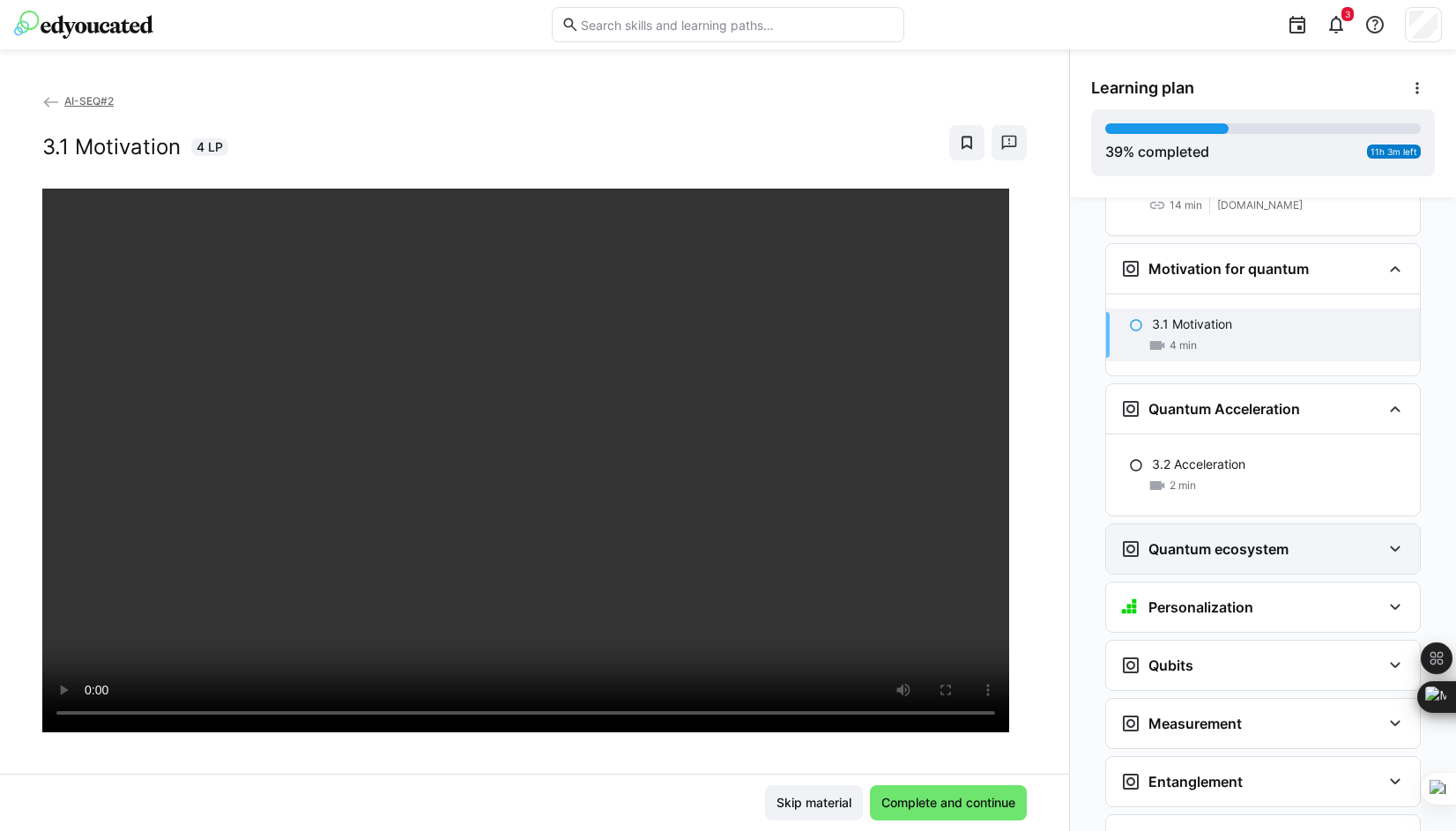
click at [1181, 539] on eds-icon at bounding box center [1394, 549] width 21 height 21
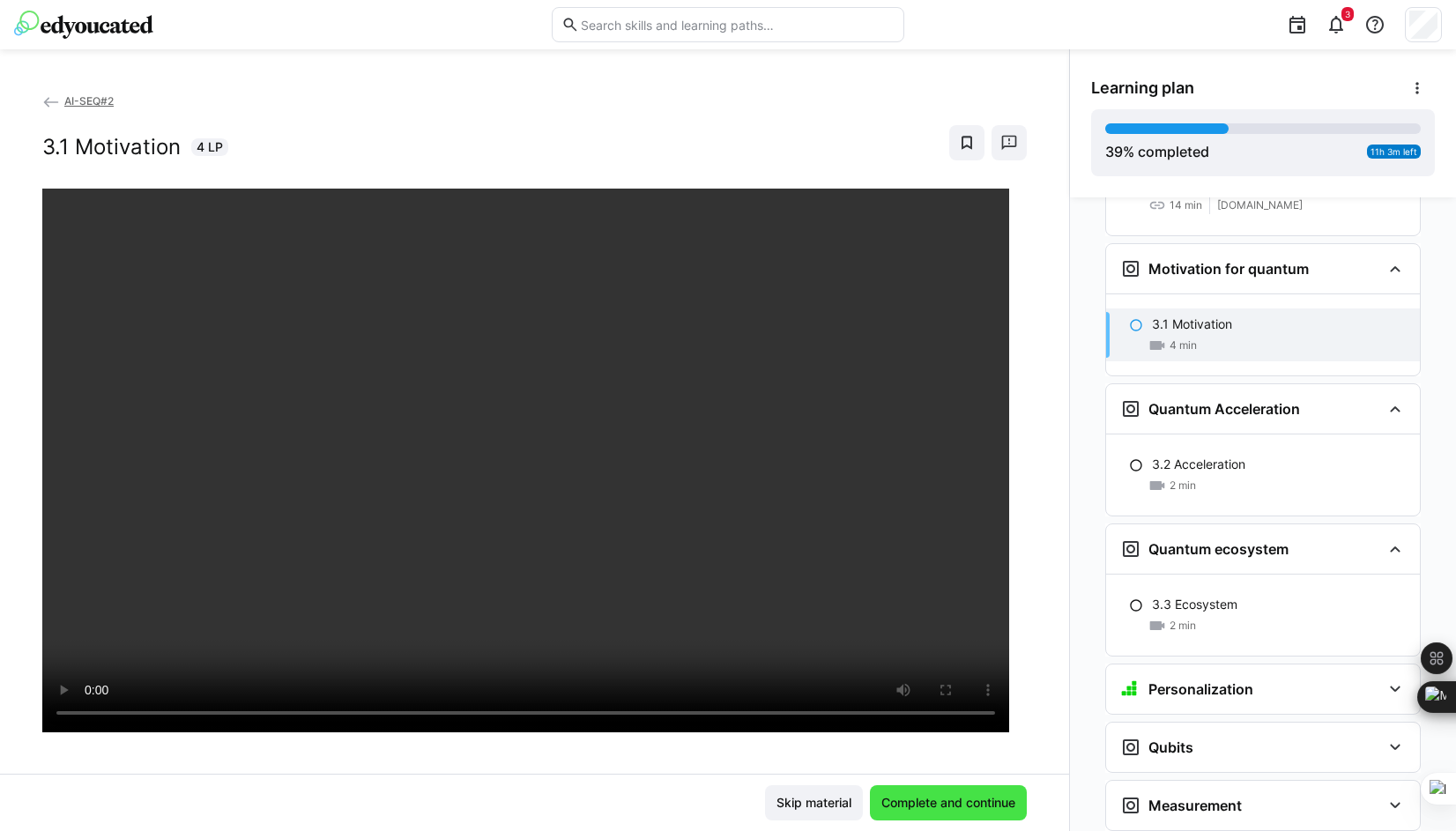
click at [922, 802] on span "Complete and continue" at bounding box center [948, 802] width 140 height 18
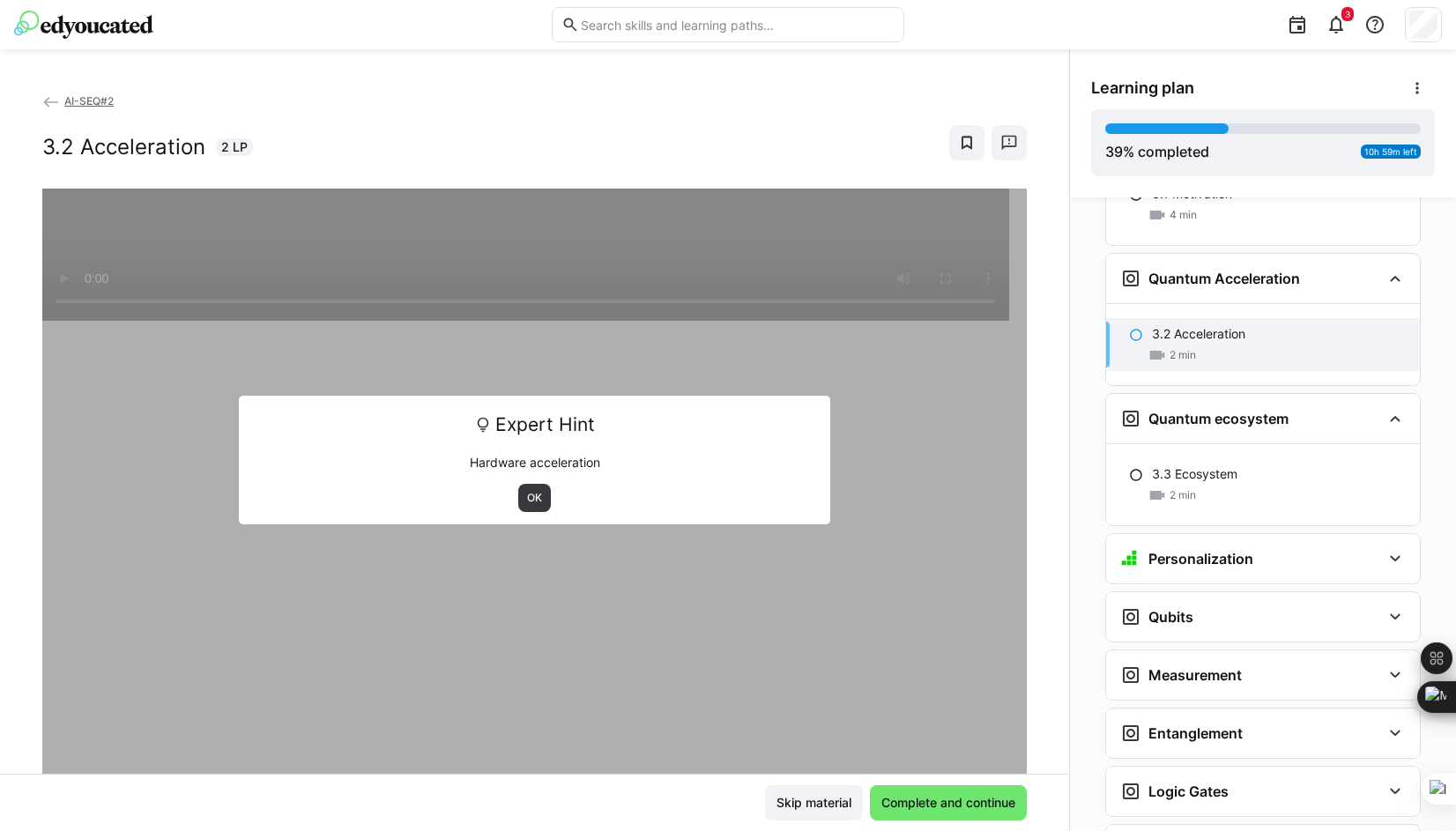
scroll to position [2336, 0]
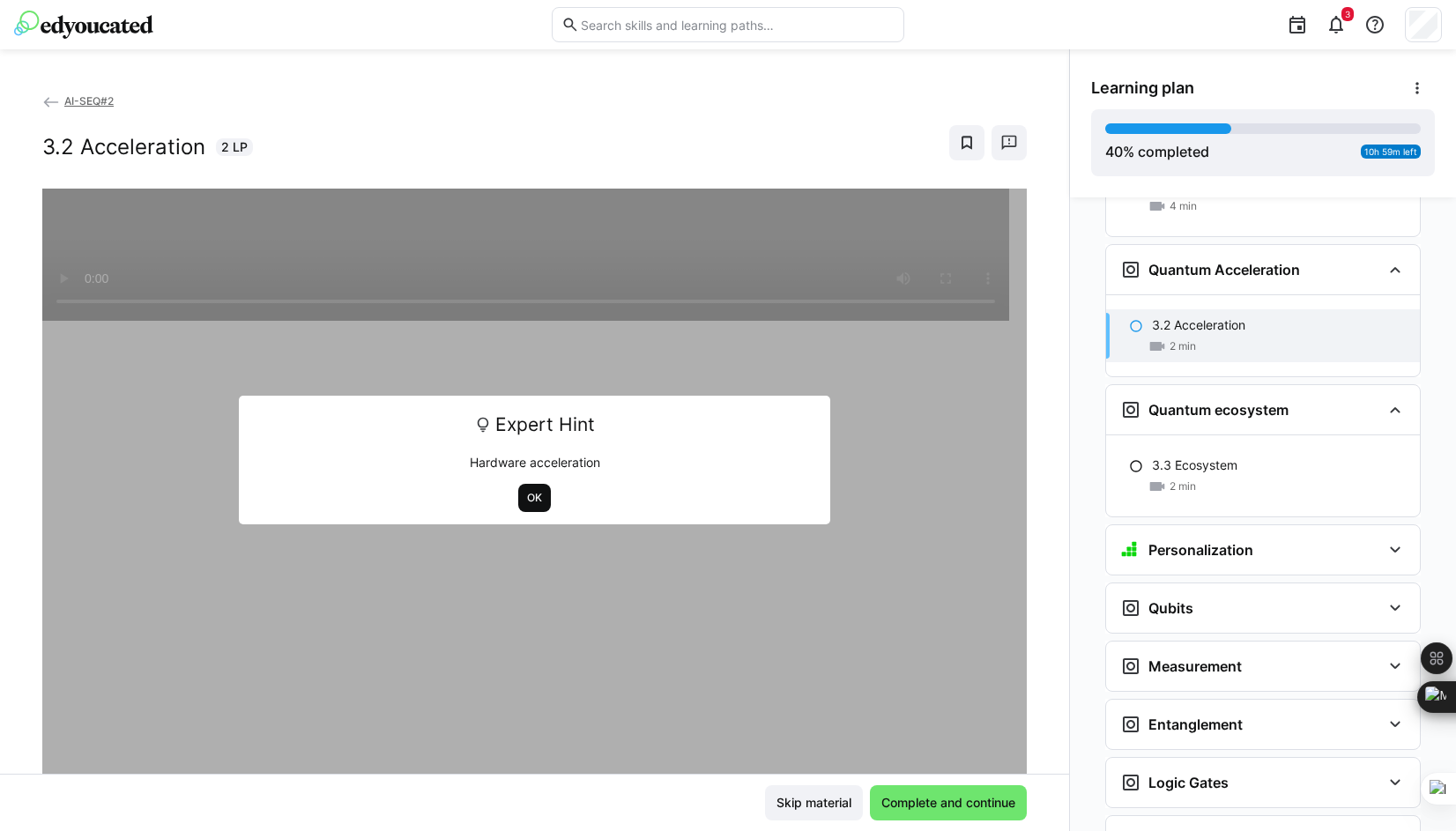
click at [525, 499] on span "OK" at bounding box center [535, 498] width 19 height 14
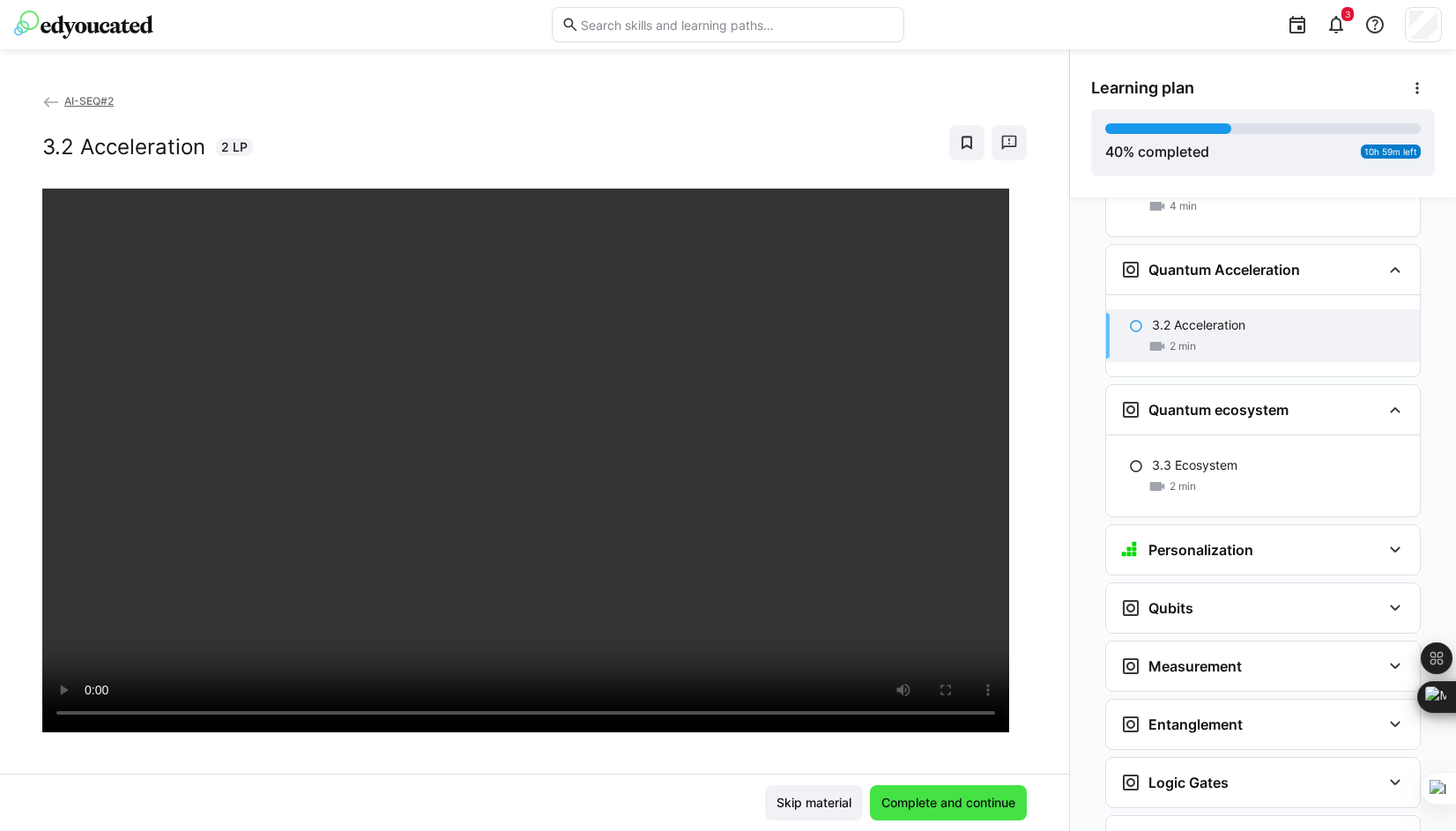
click at [912, 818] on span "Complete and continue" at bounding box center [948, 803] width 157 height 35
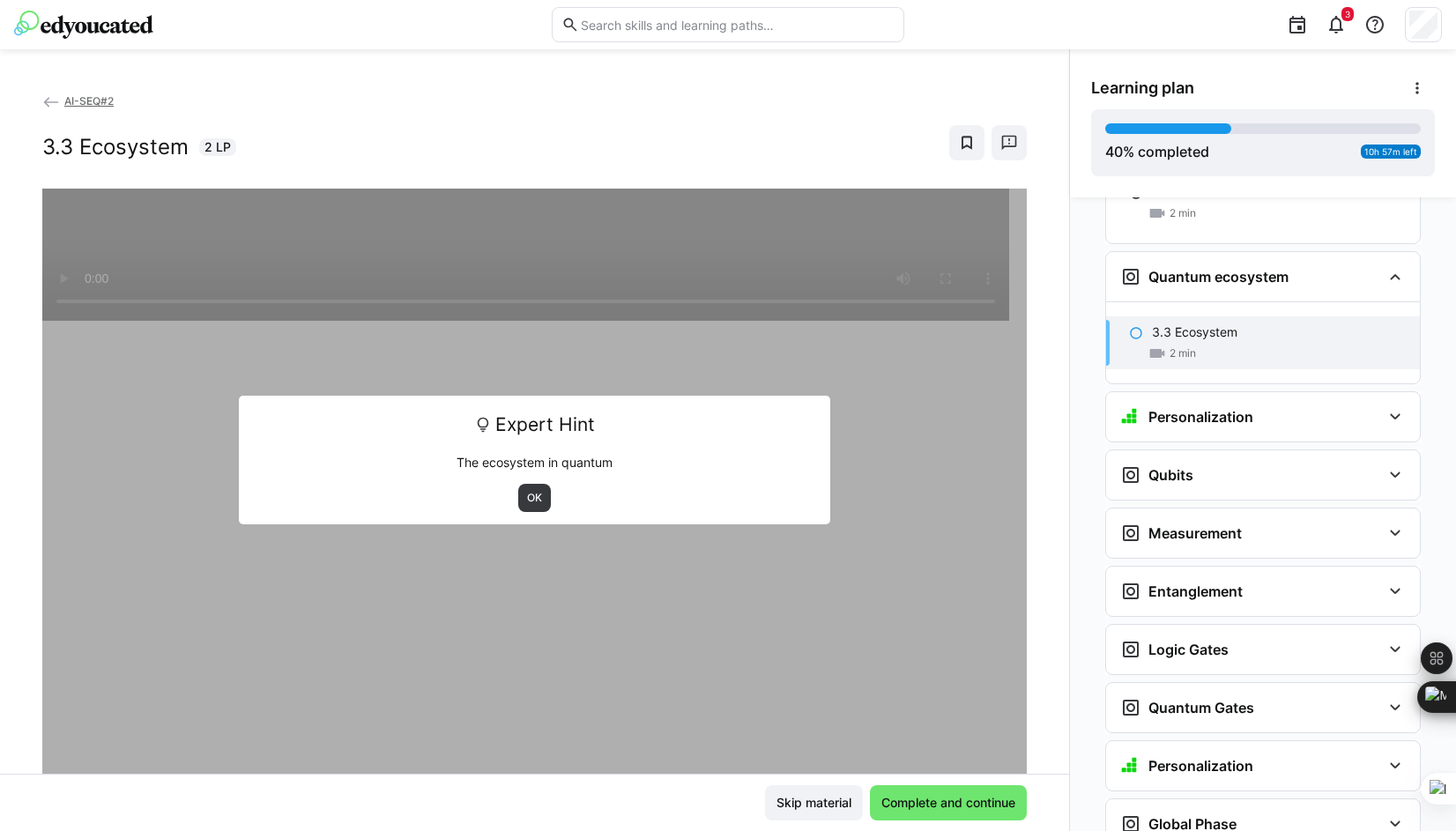
scroll to position [2475, 0]
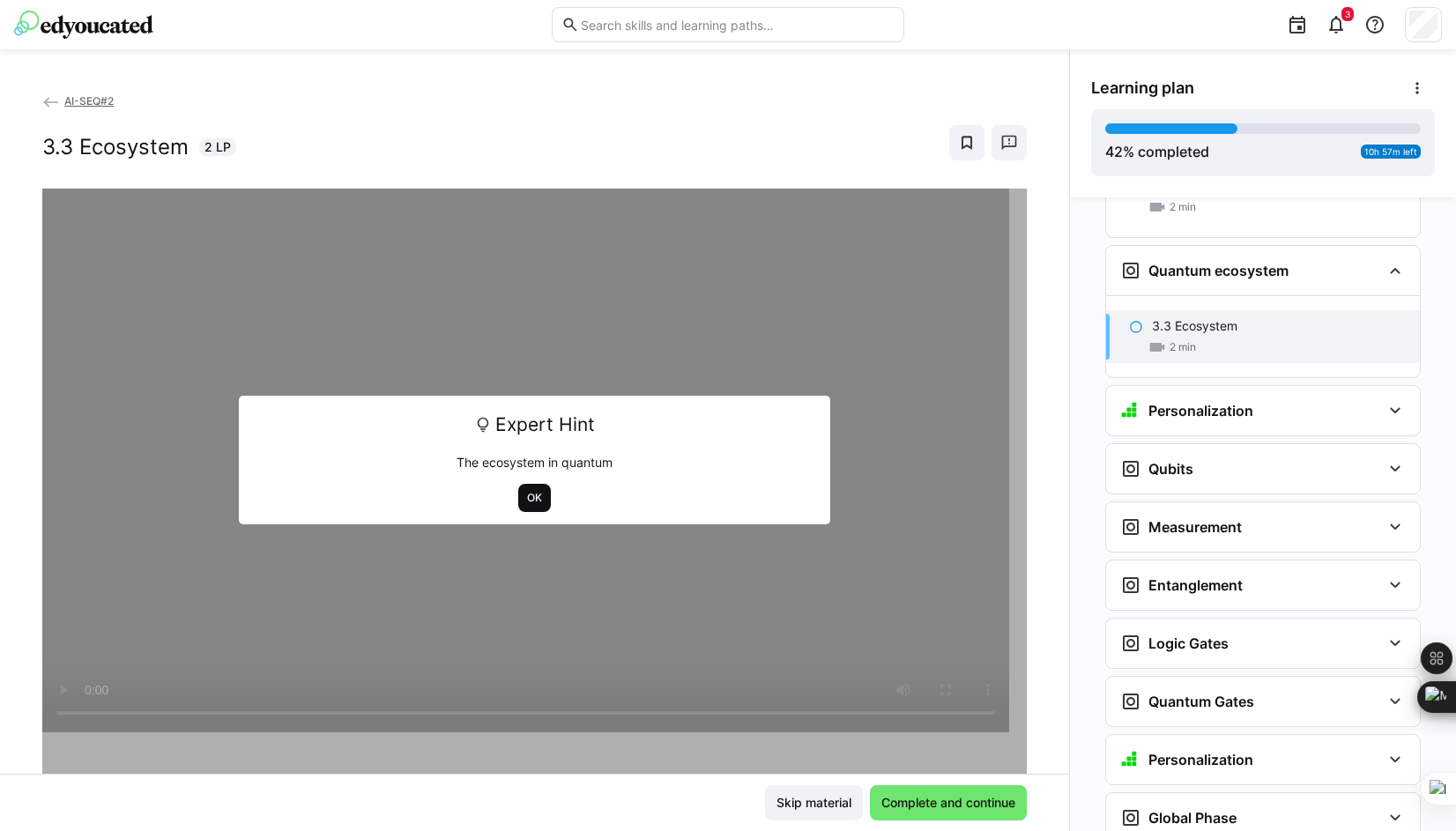
click at [531, 491] on span "OK" at bounding box center [535, 498] width 19 height 14
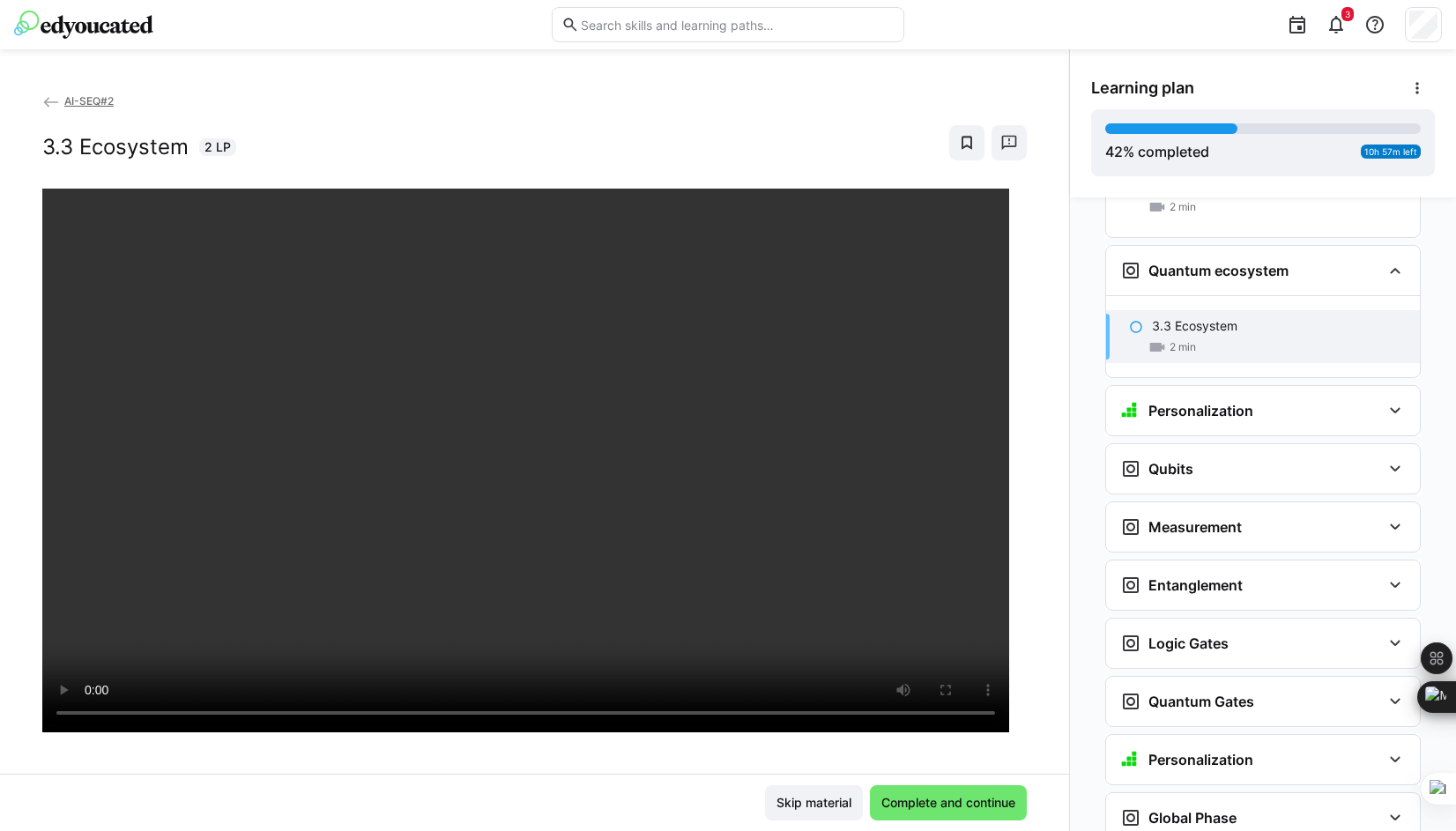
click at [1031, 489] on div "AI-SEQ#2 3.3 Ecosystem 2 LP" at bounding box center [534, 432] width 1068 height 682
click at [960, 801] on span "Complete and continue" at bounding box center [948, 802] width 140 height 18
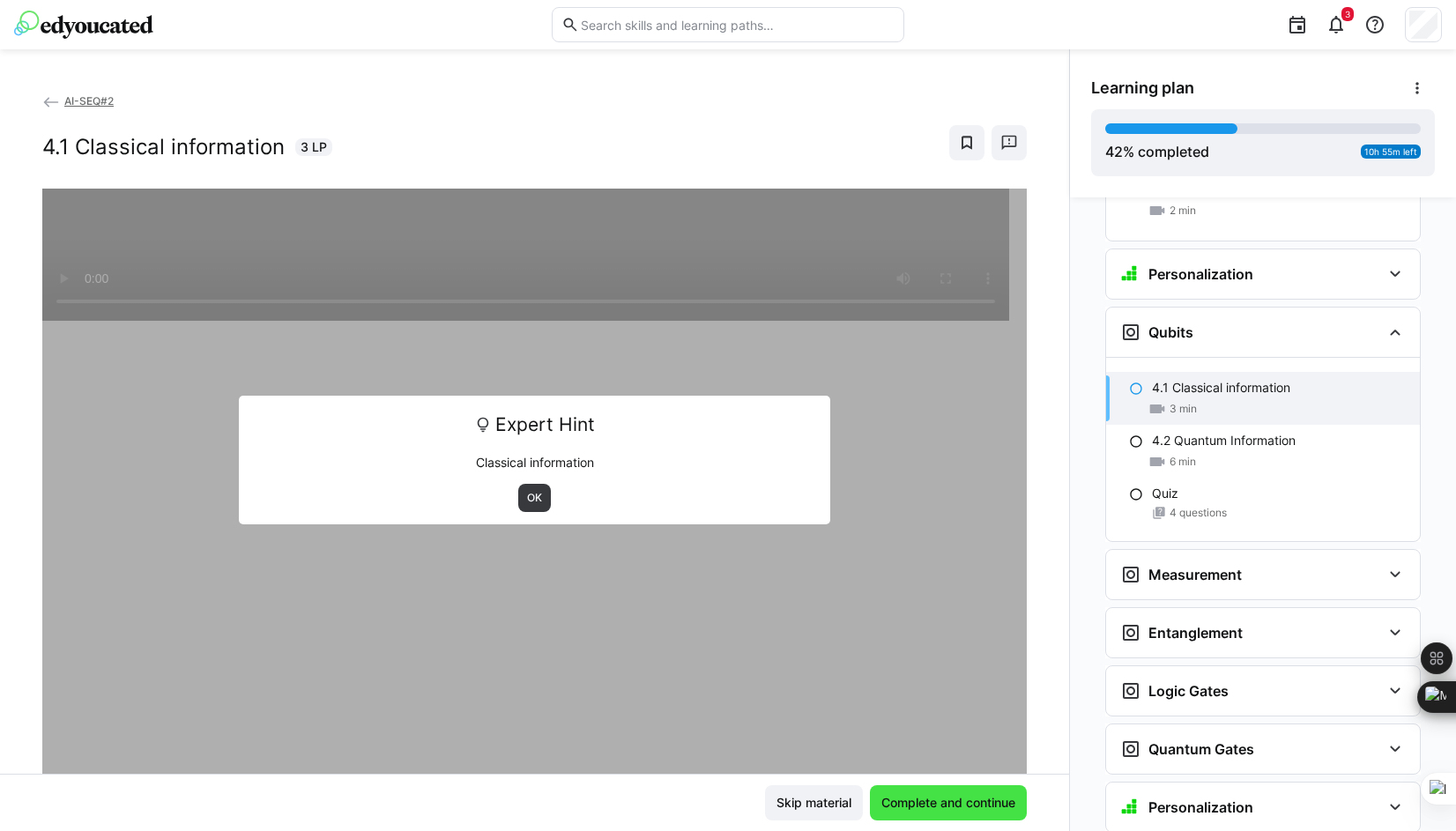
scroll to position [2673, 0]
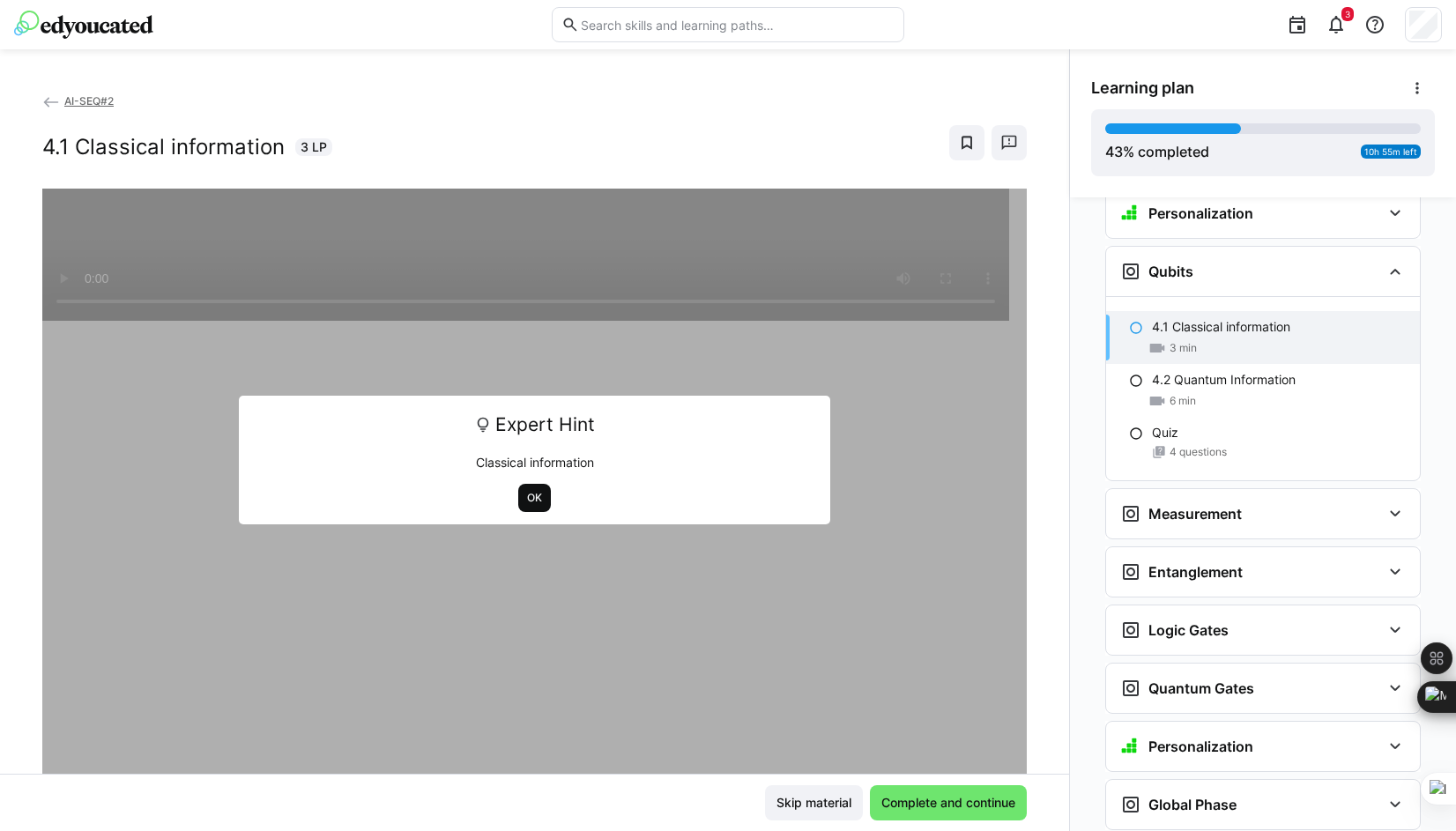
click at [518, 506] on span "OK" at bounding box center [534, 498] width 32 height 28
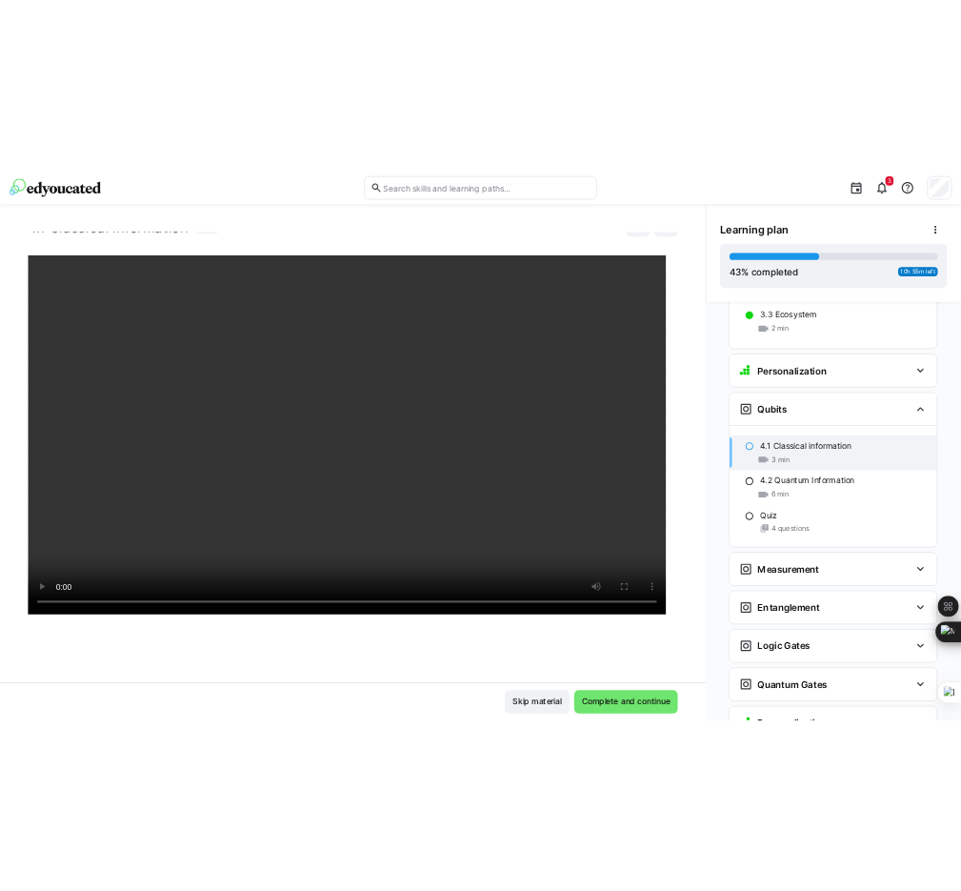
scroll to position [0, 0]
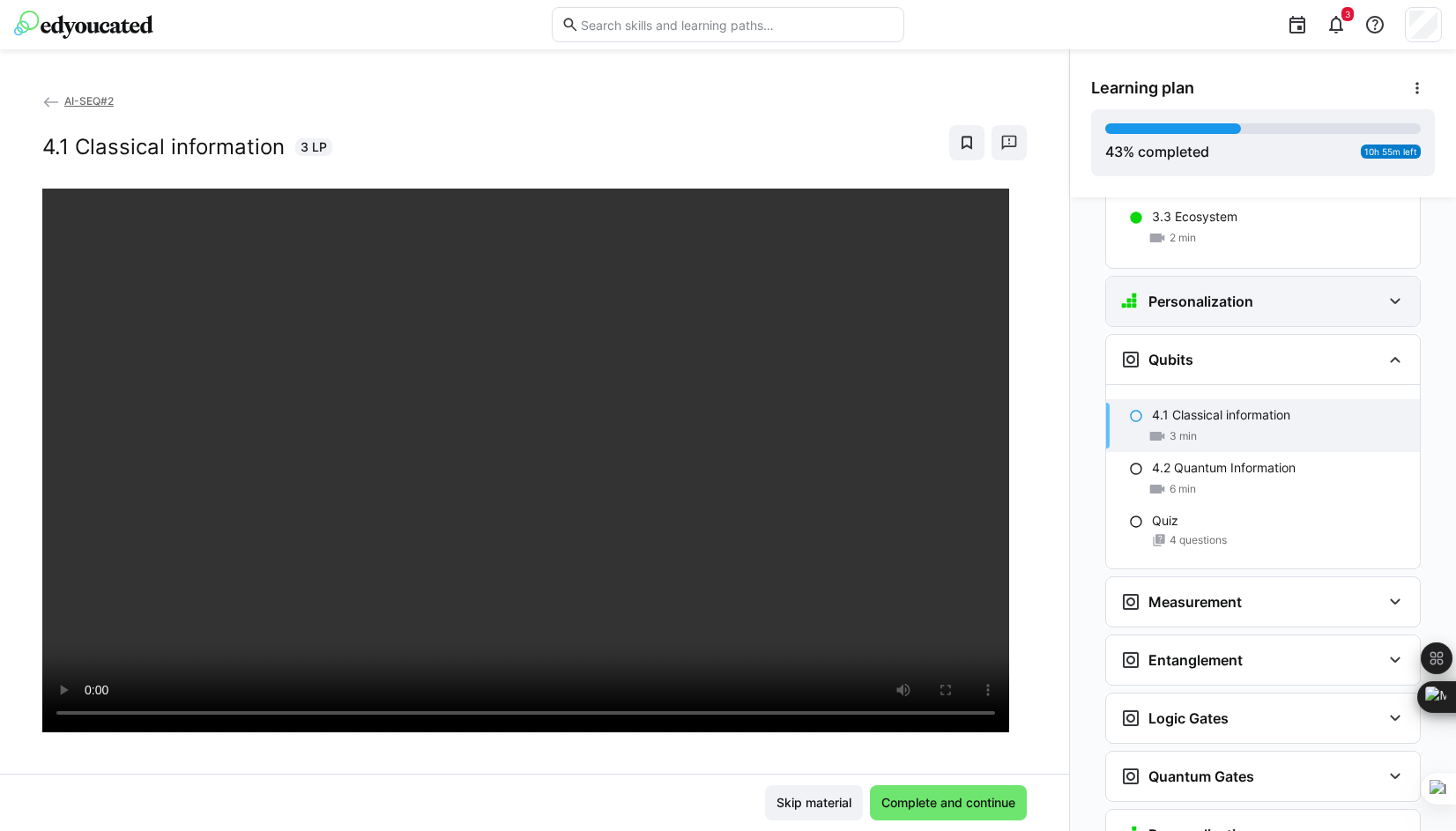
click at [1181, 291] on eds-icon at bounding box center [1394, 301] width 21 height 21
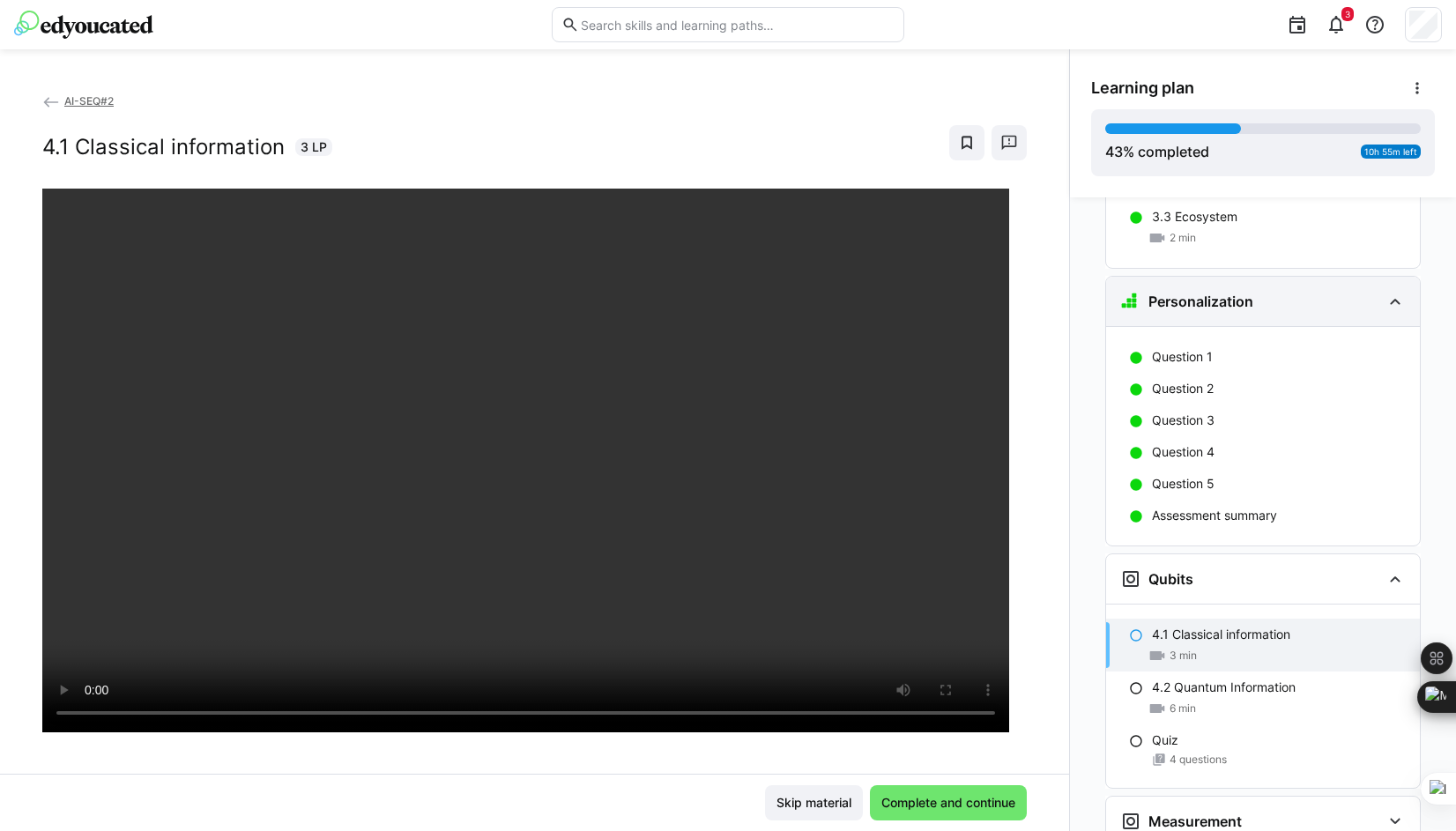
click at [1181, 291] on eds-icon at bounding box center [1394, 301] width 21 height 21
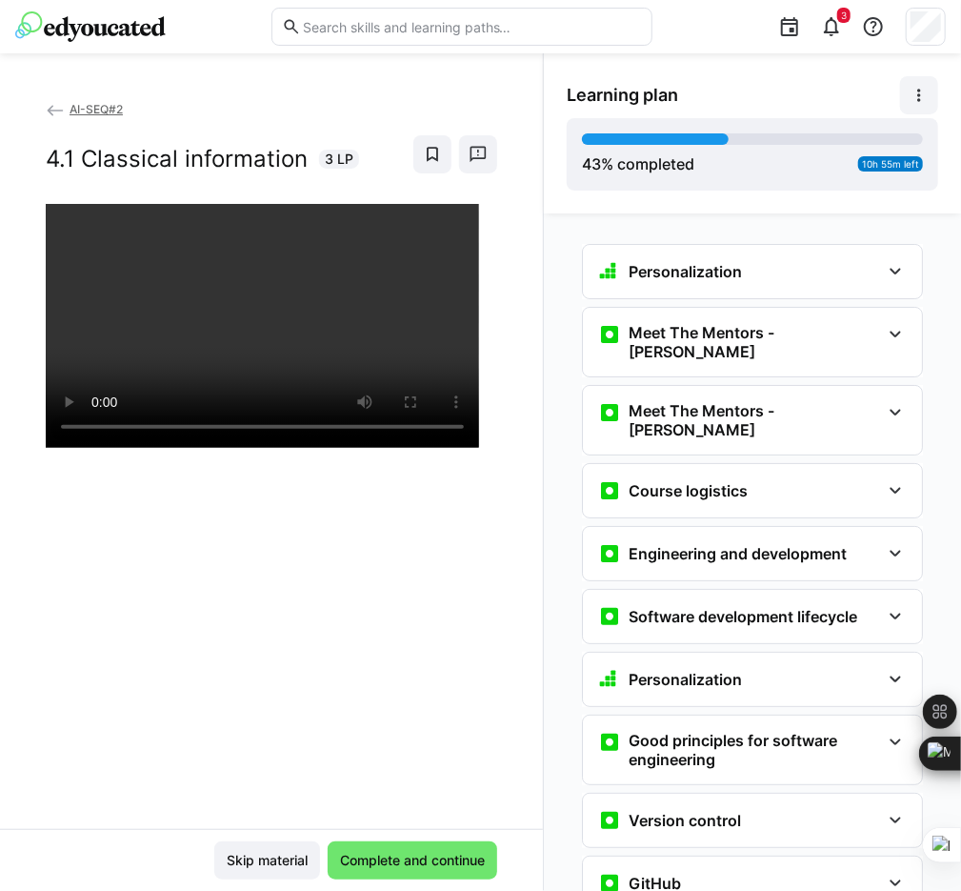
click at [917, 97] on eds-icon at bounding box center [919, 95] width 19 height 19
click at [831, 150] on div "View details" at bounding box center [846, 145] width 153 height 19
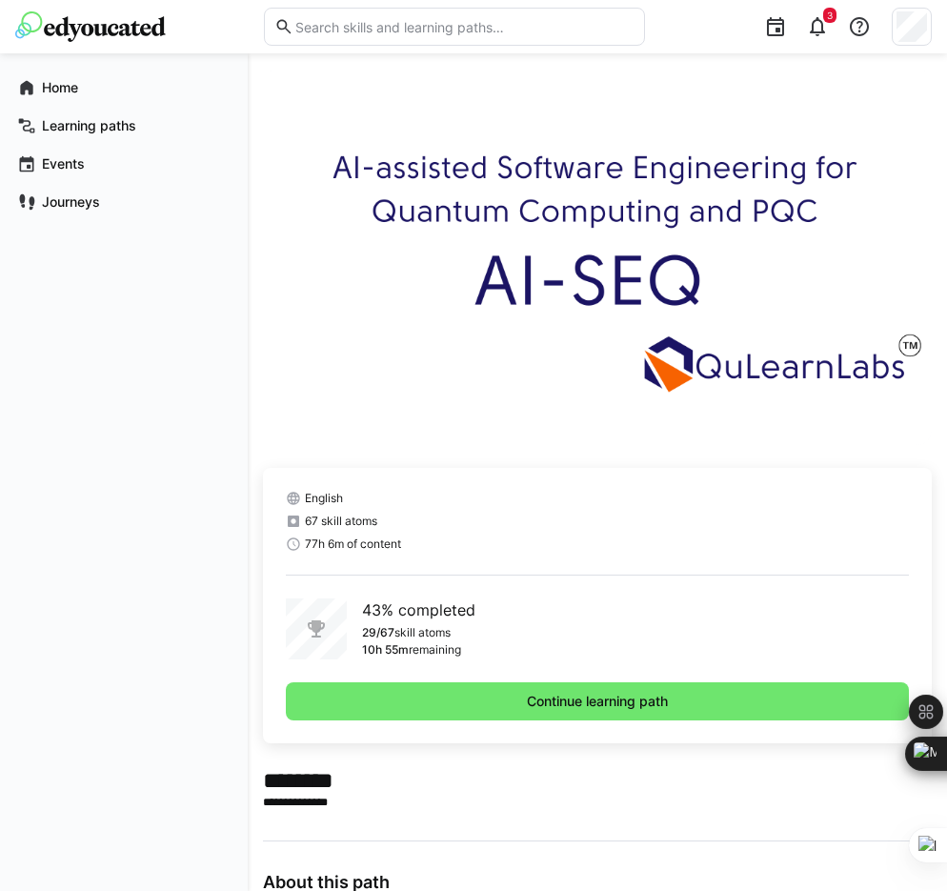
drag, startPoint x: 795, startPoint y: 210, endPoint x: 786, endPoint y: 152, distance: 57.9
click at [786, 152] on div "**********" at bounding box center [597, 828] width 669 height 1518
click at [0, 0] on app-navigation-label "Learning paths" at bounding box center [0, 0] width 0 height 0
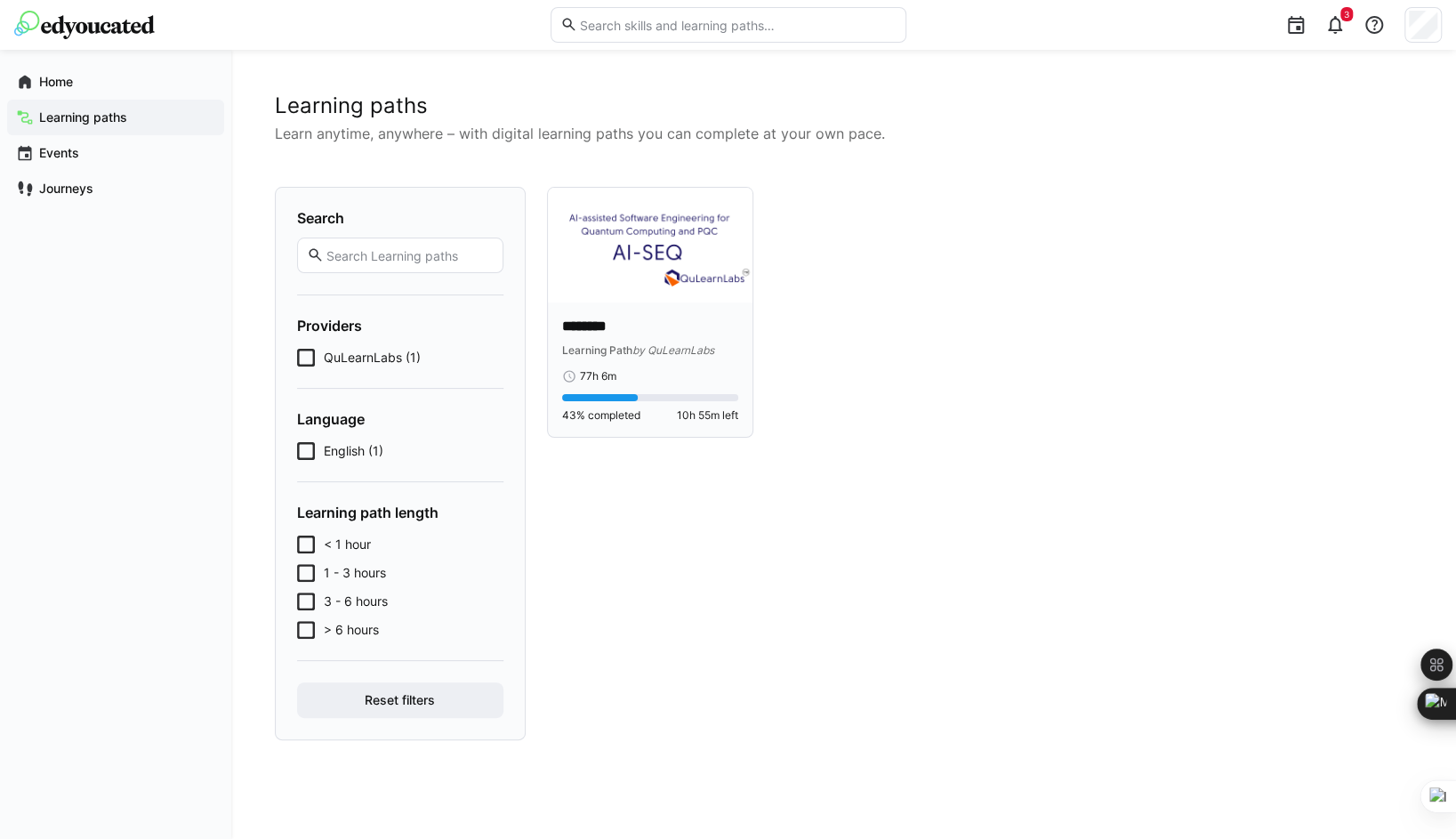
click at [611, 256] on img at bounding box center [650, 245] width 205 height 115
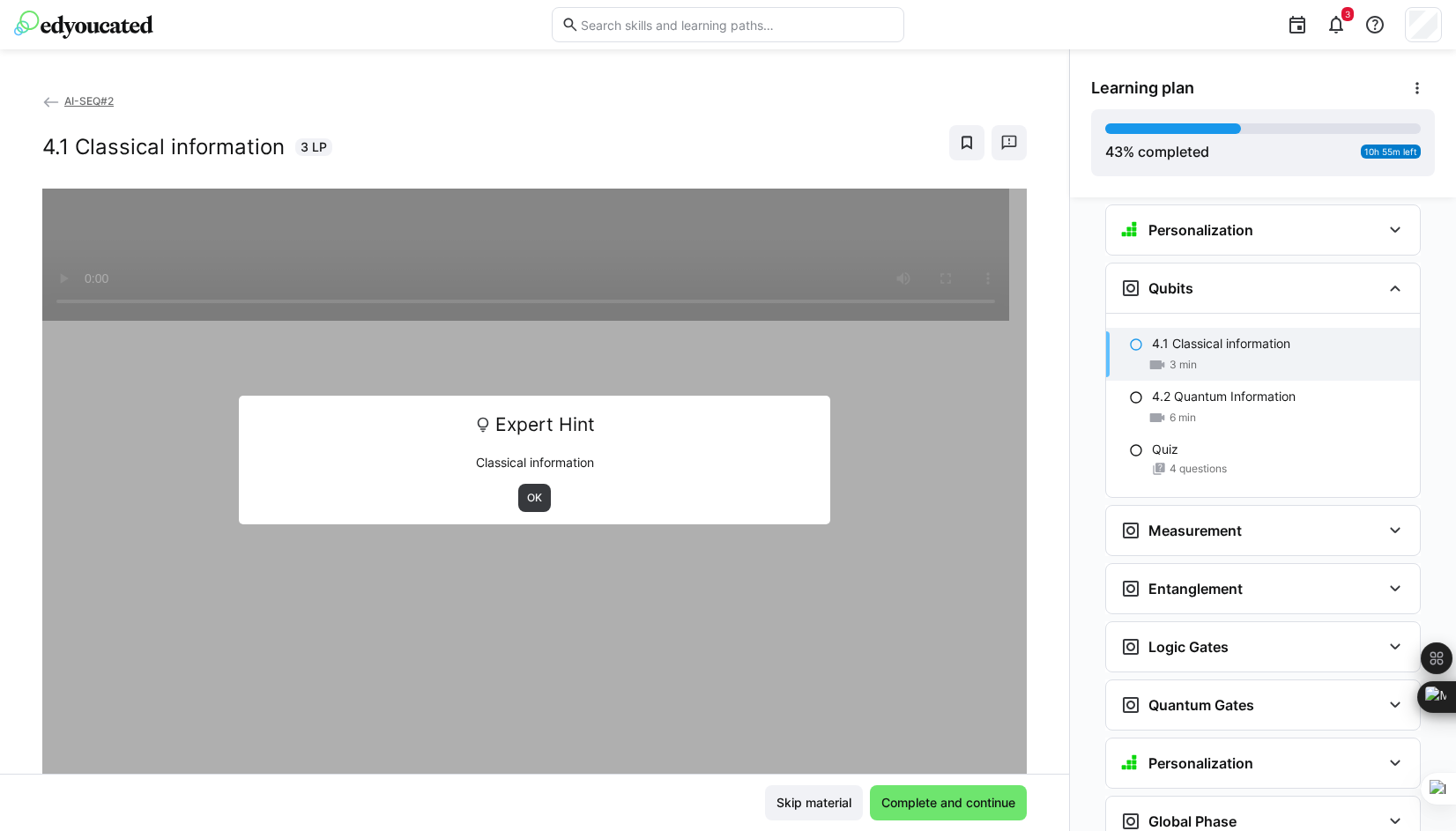
scroll to position [2028, 0]
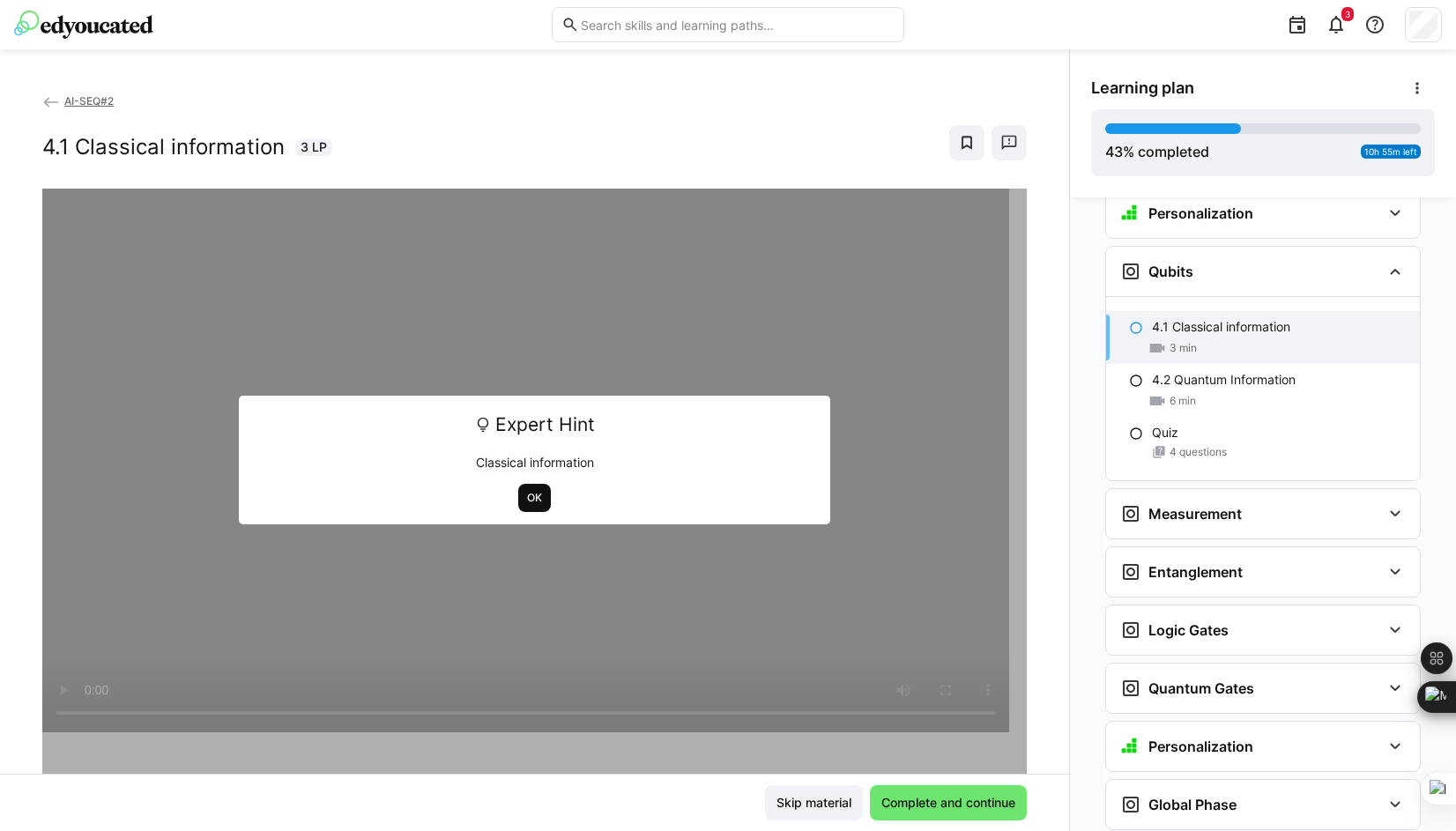
click at [523, 510] on span "OK" at bounding box center [534, 498] width 32 height 28
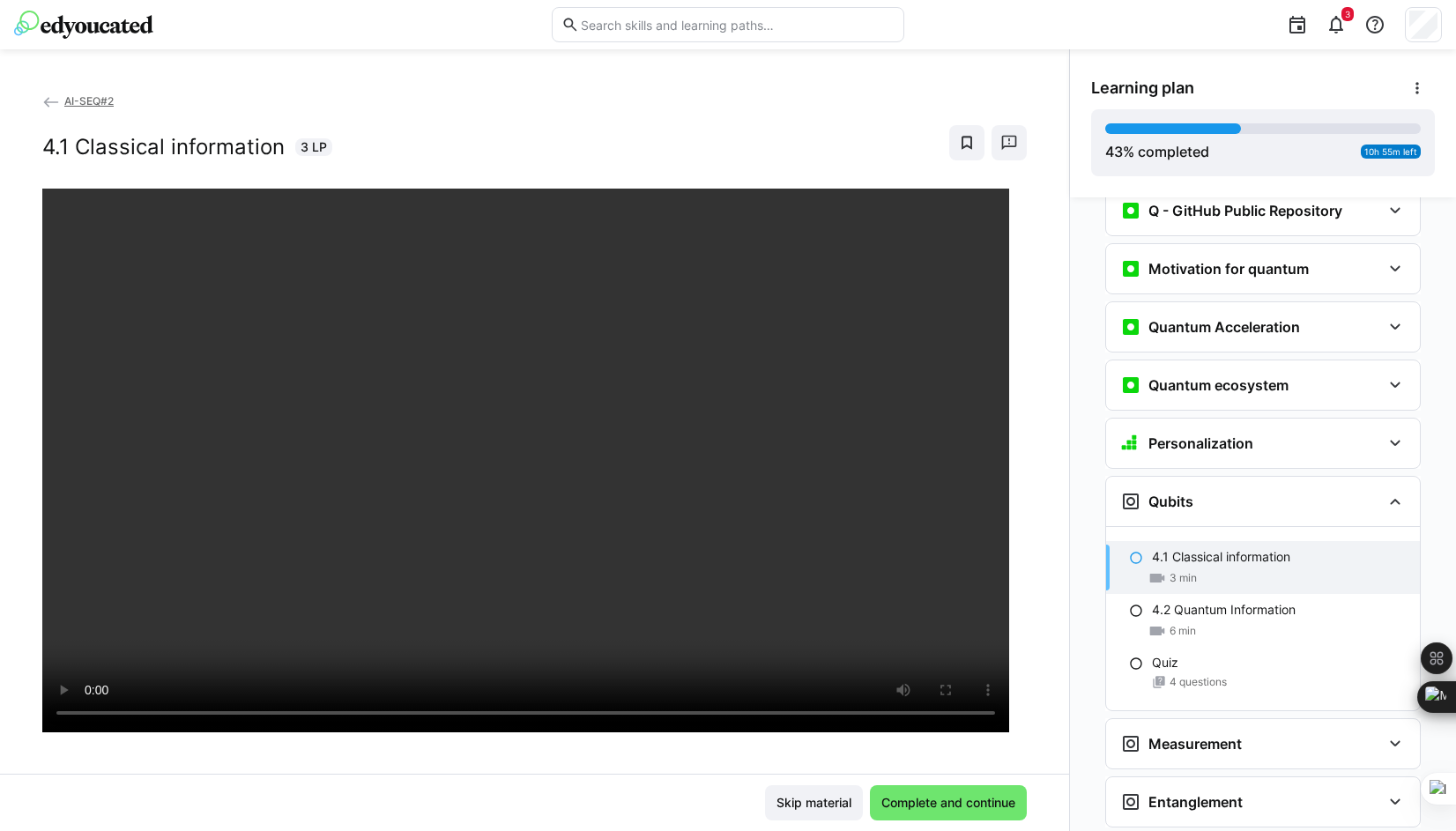
scroll to position [1764, 0]
